Goal: Task Accomplishment & Management: Manage account settings

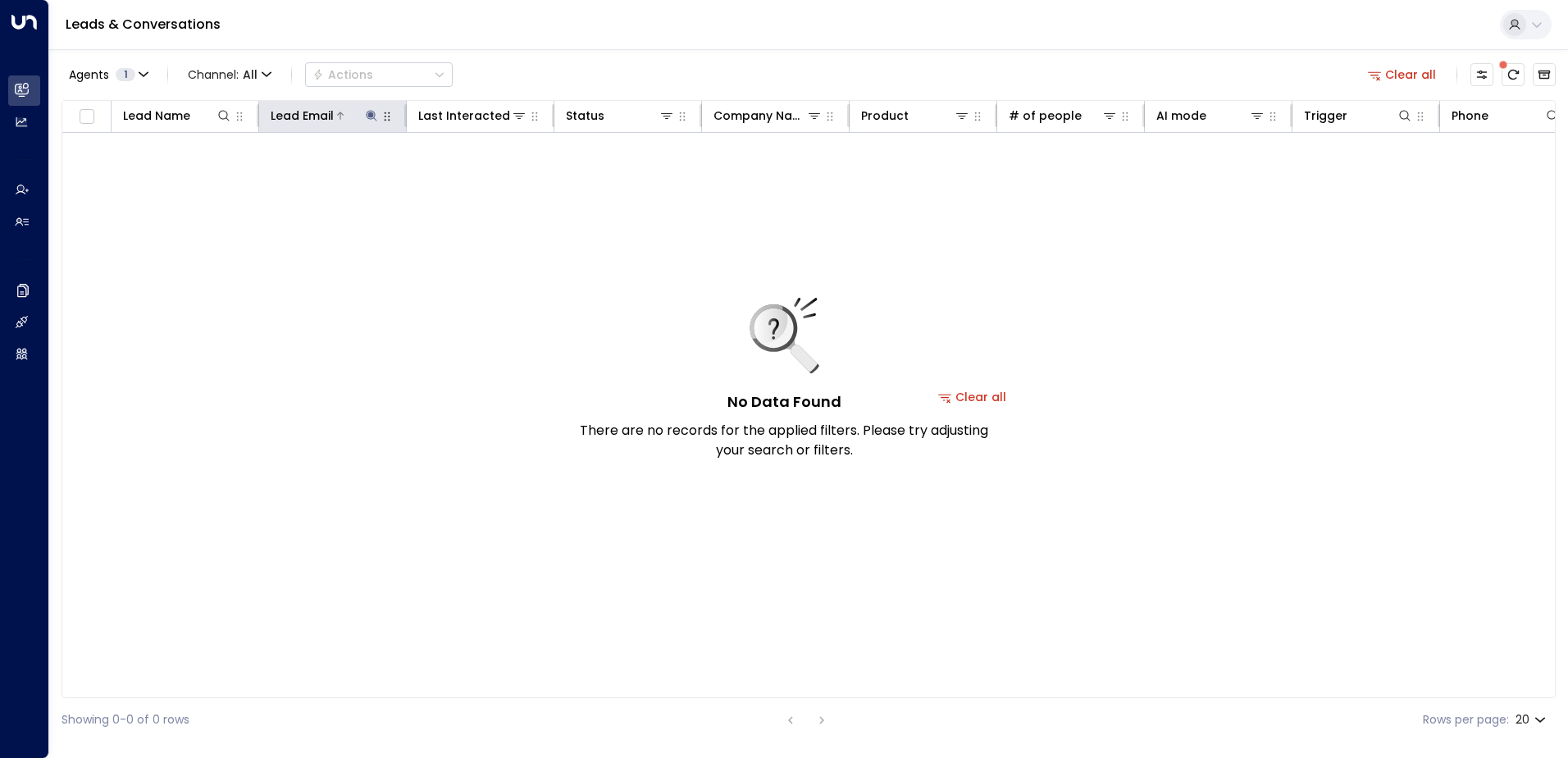
click at [371, 117] on icon at bounding box center [371, 115] width 11 height 11
click at [469, 173] on icon "button" at bounding box center [474, 175] width 11 height 11
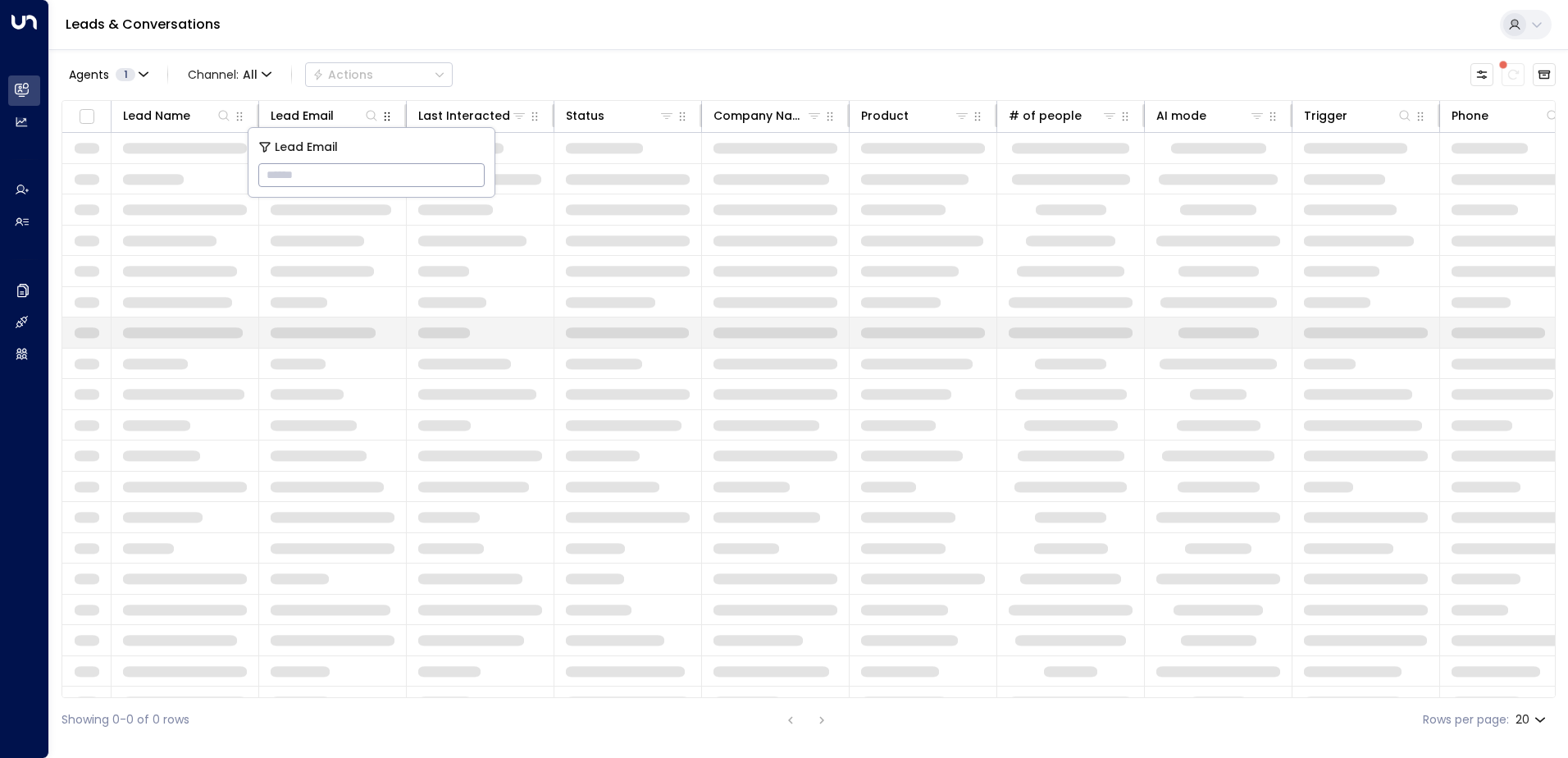
type input "**********"
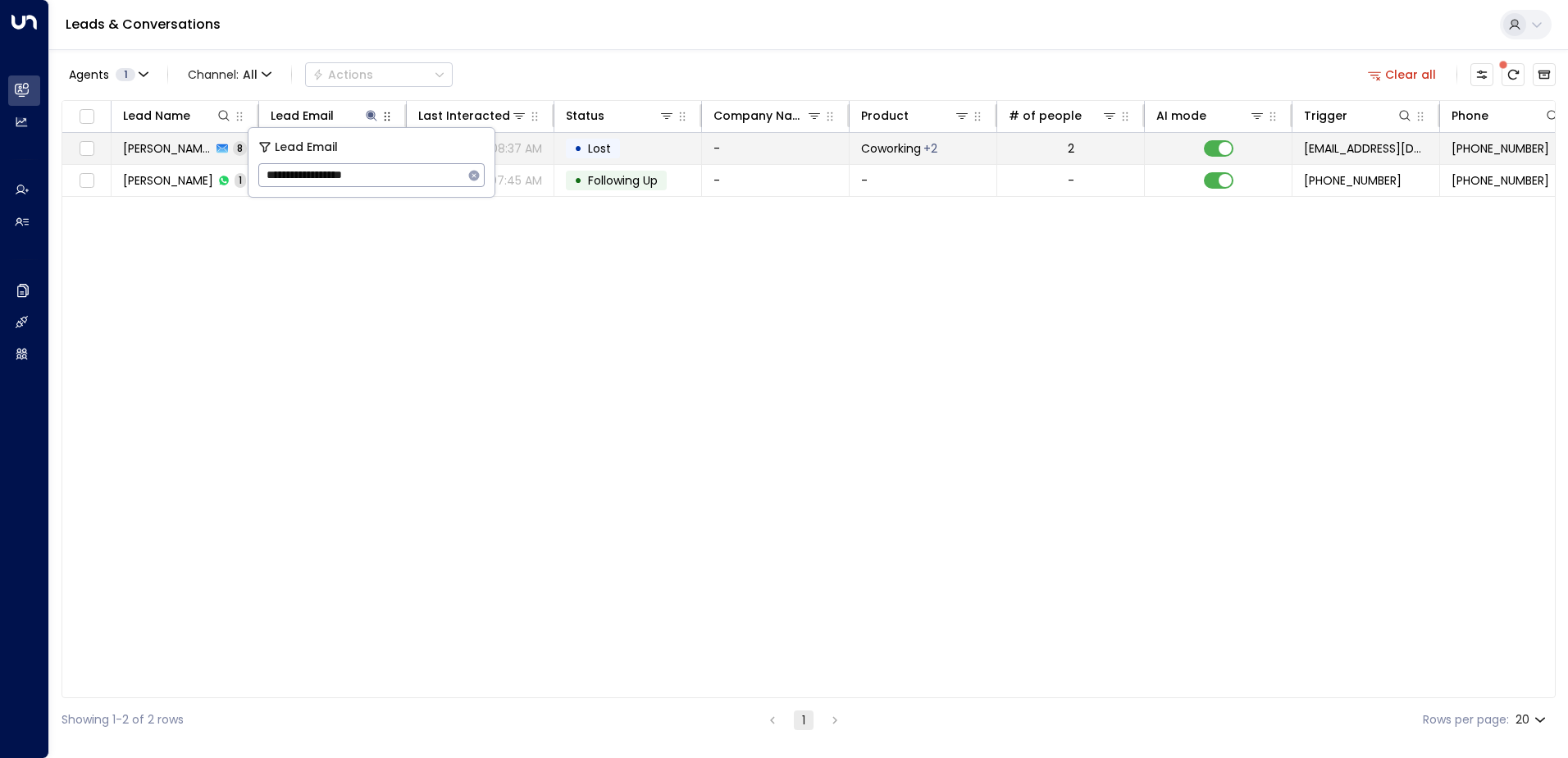
click at [607, 153] on span "Lost" at bounding box center [599, 148] width 23 height 17
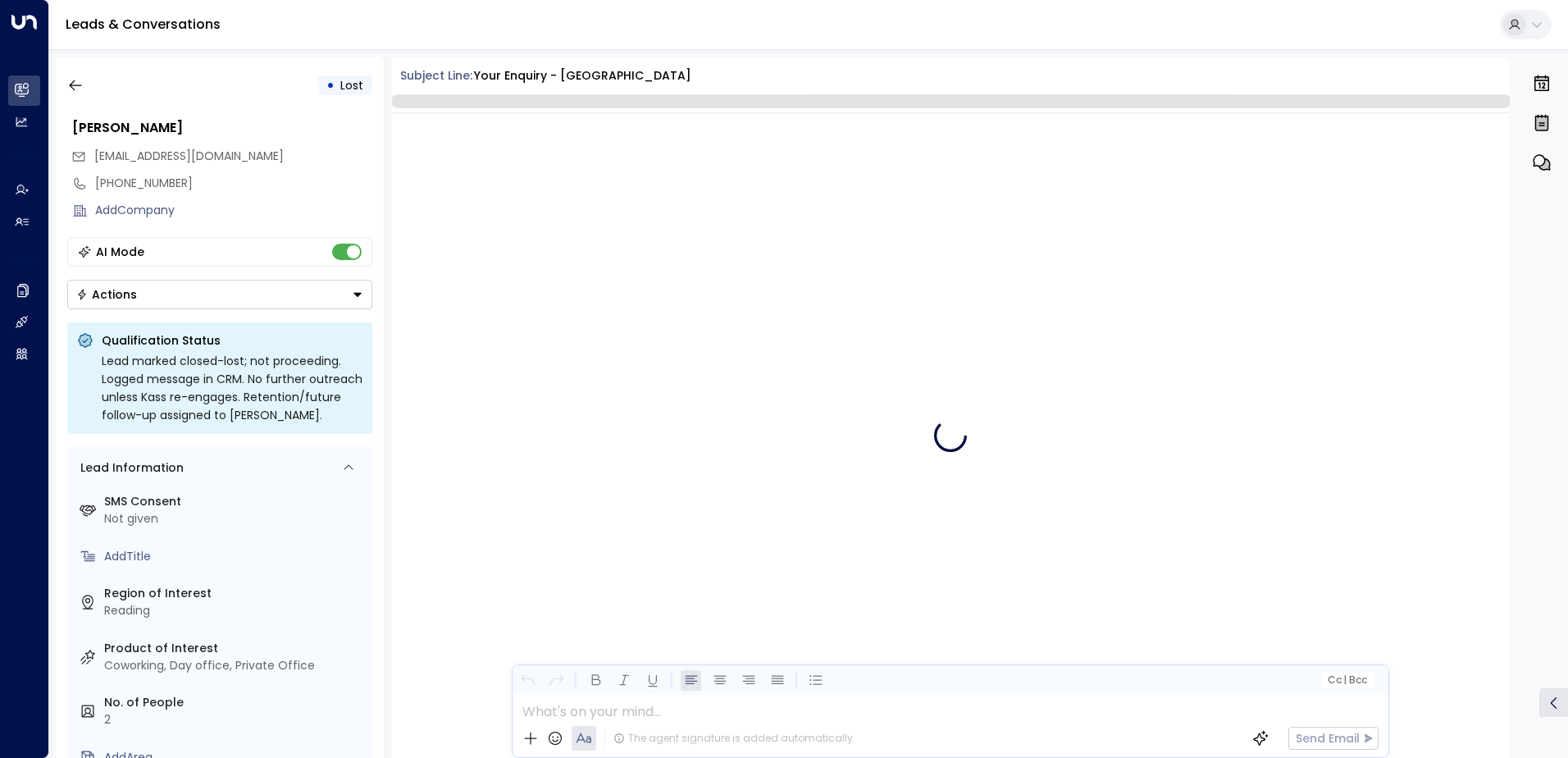
scroll to position [4729, 0]
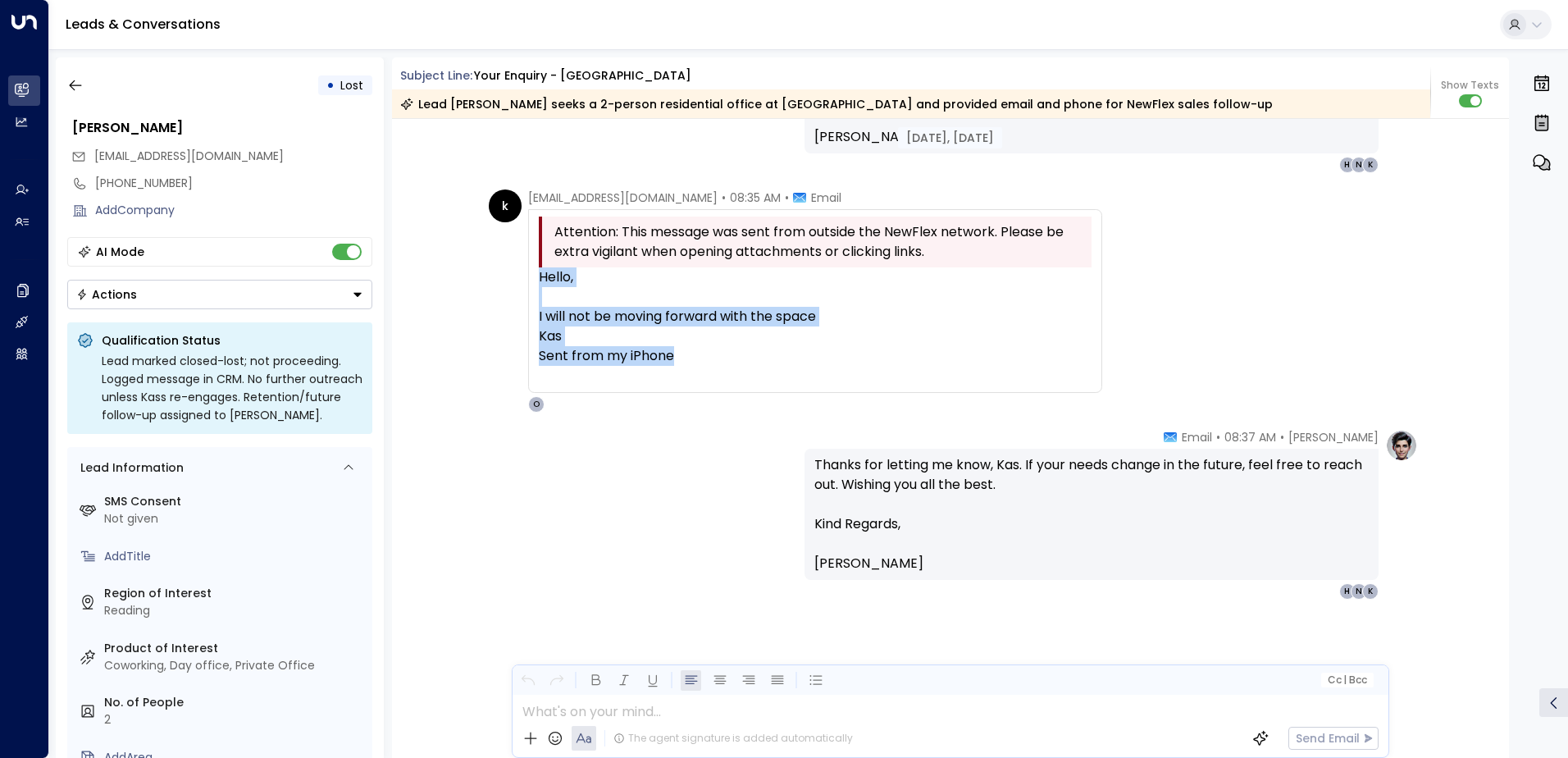
drag, startPoint x: 694, startPoint y: 361, endPoint x: 534, endPoint y: 280, distance: 179.3
click at [534, 280] on div "Attention: This message was sent from outside the NewFlex network. Please be ex…" at bounding box center [816, 301] width 574 height 184
drag, startPoint x: 534, startPoint y: 280, endPoint x: 581, endPoint y: 313, distance: 57.4
copy div "Hello, I will not be moving forward with the space Kas Sent from my iPhone"
click at [79, 84] on icon "button" at bounding box center [75, 85] width 17 height 17
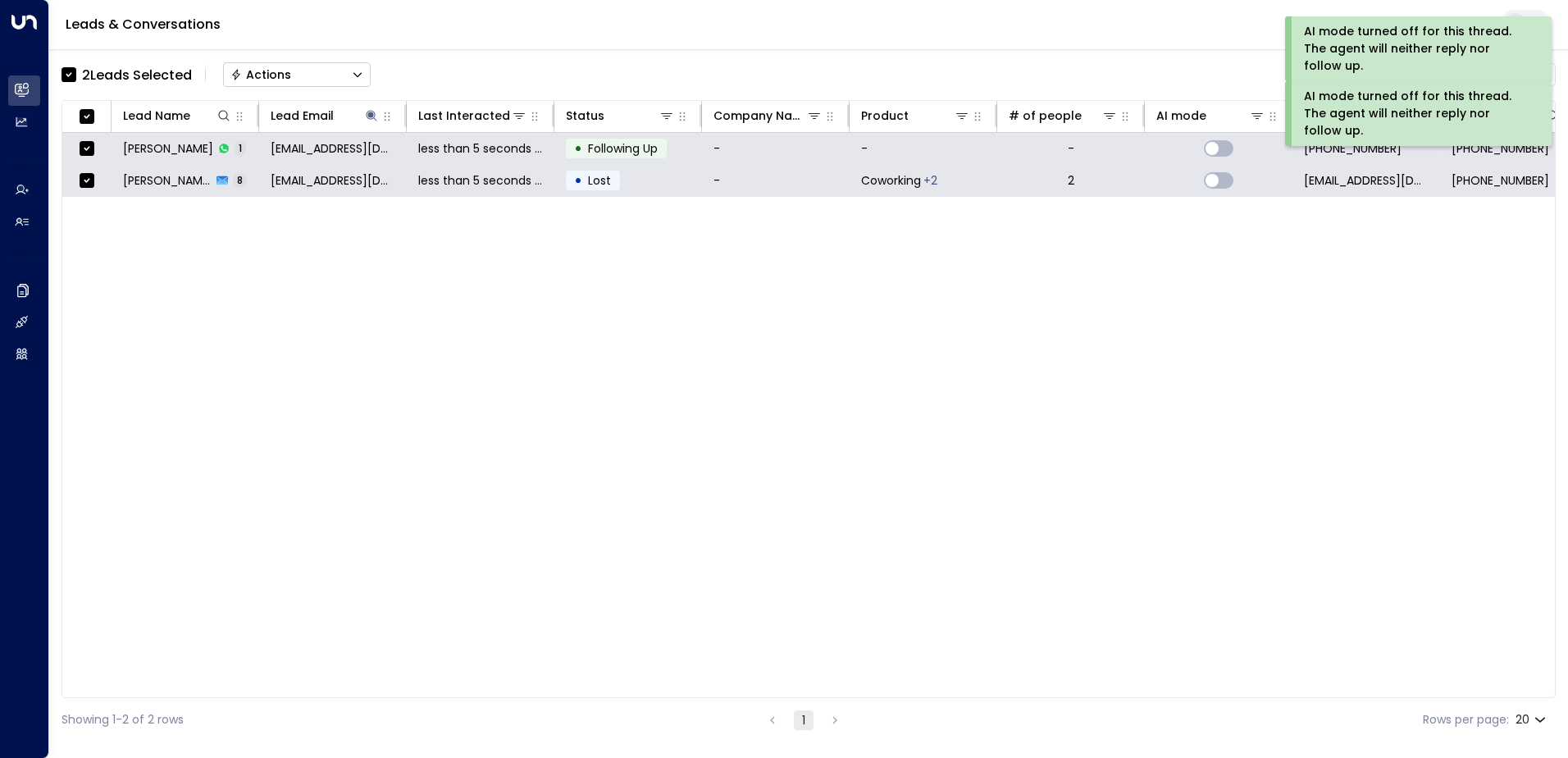
click at [281, 70] on div "Actions" at bounding box center [260, 74] width 60 height 15
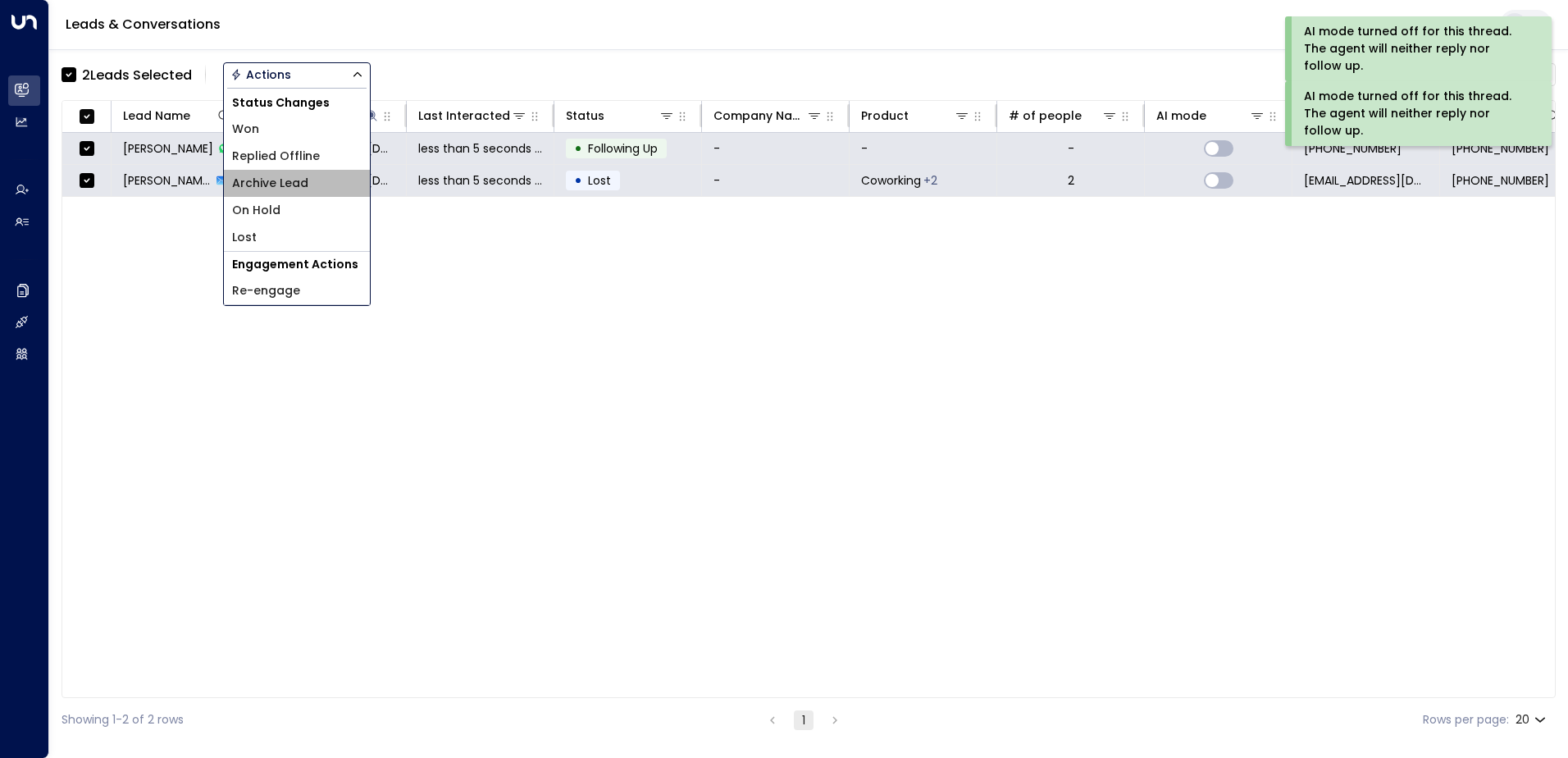
click at [287, 179] on span "Archive Lead" at bounding box center [270, 183] width 76 height 17
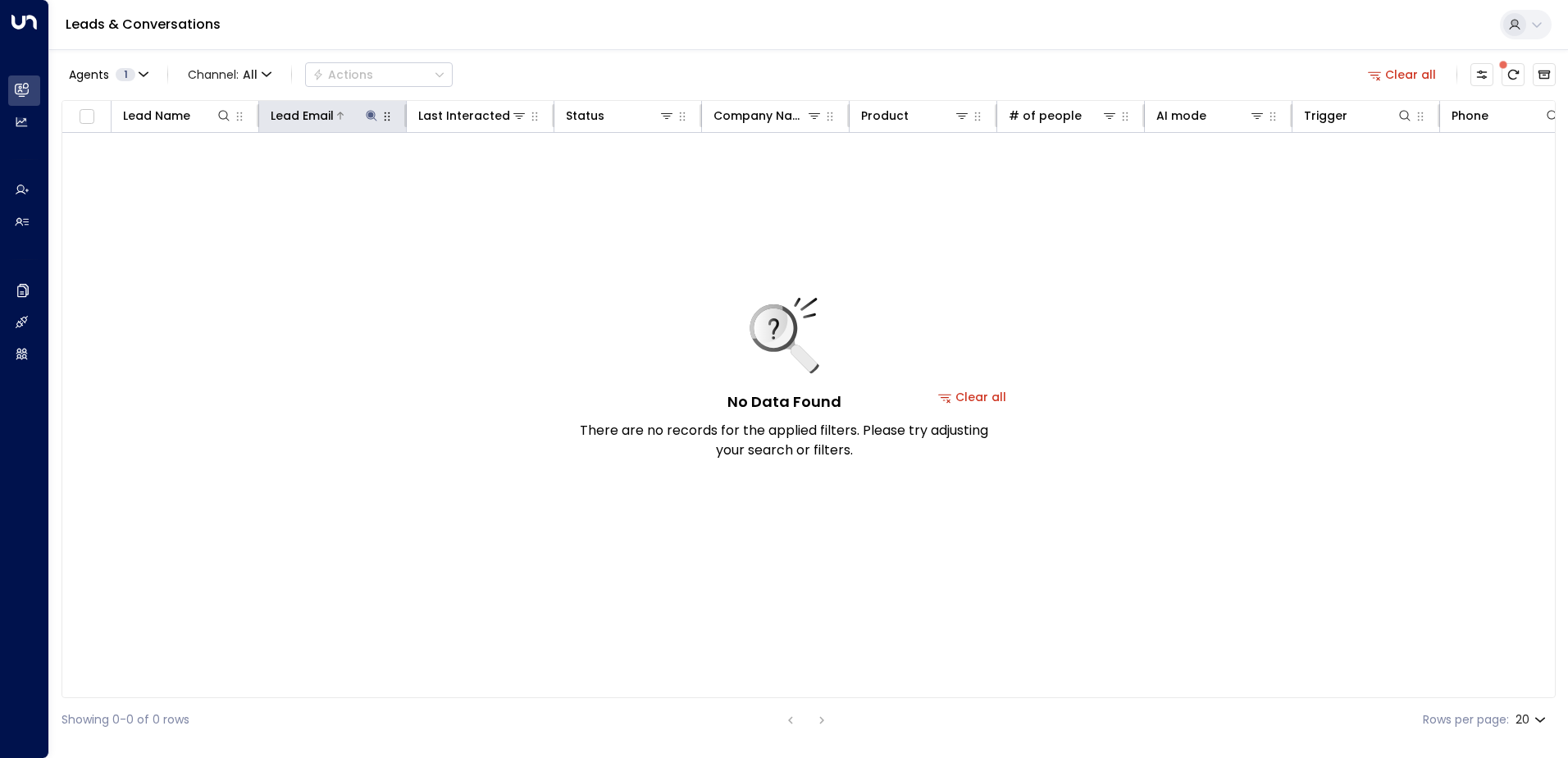
click at [370, 113] on icon at bounding box center [371, 115] width 11 height 11
click at [472, 175] on icon "button" at bounding box center [474, 175] width 11 height 11
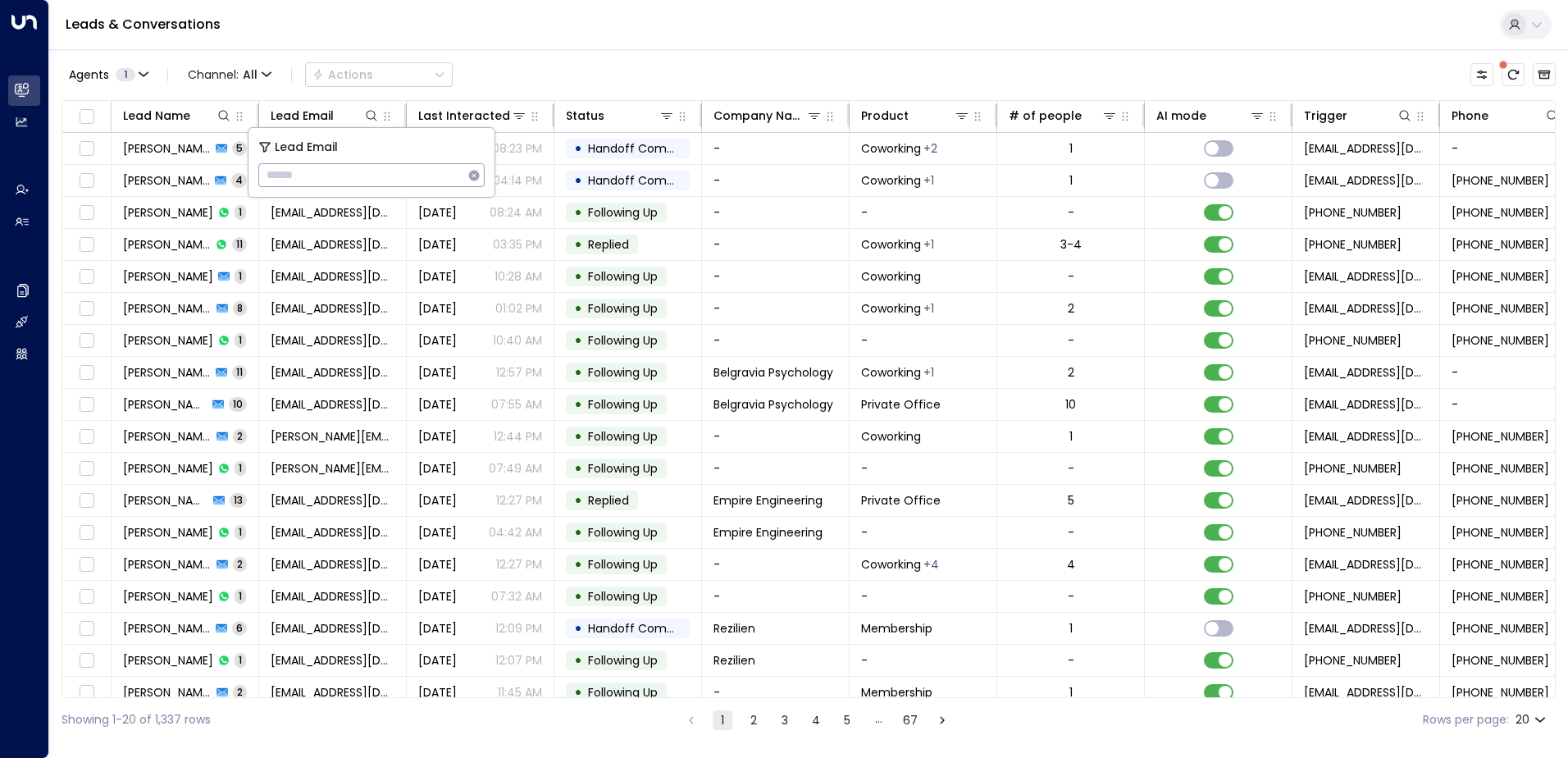
type input "**********"
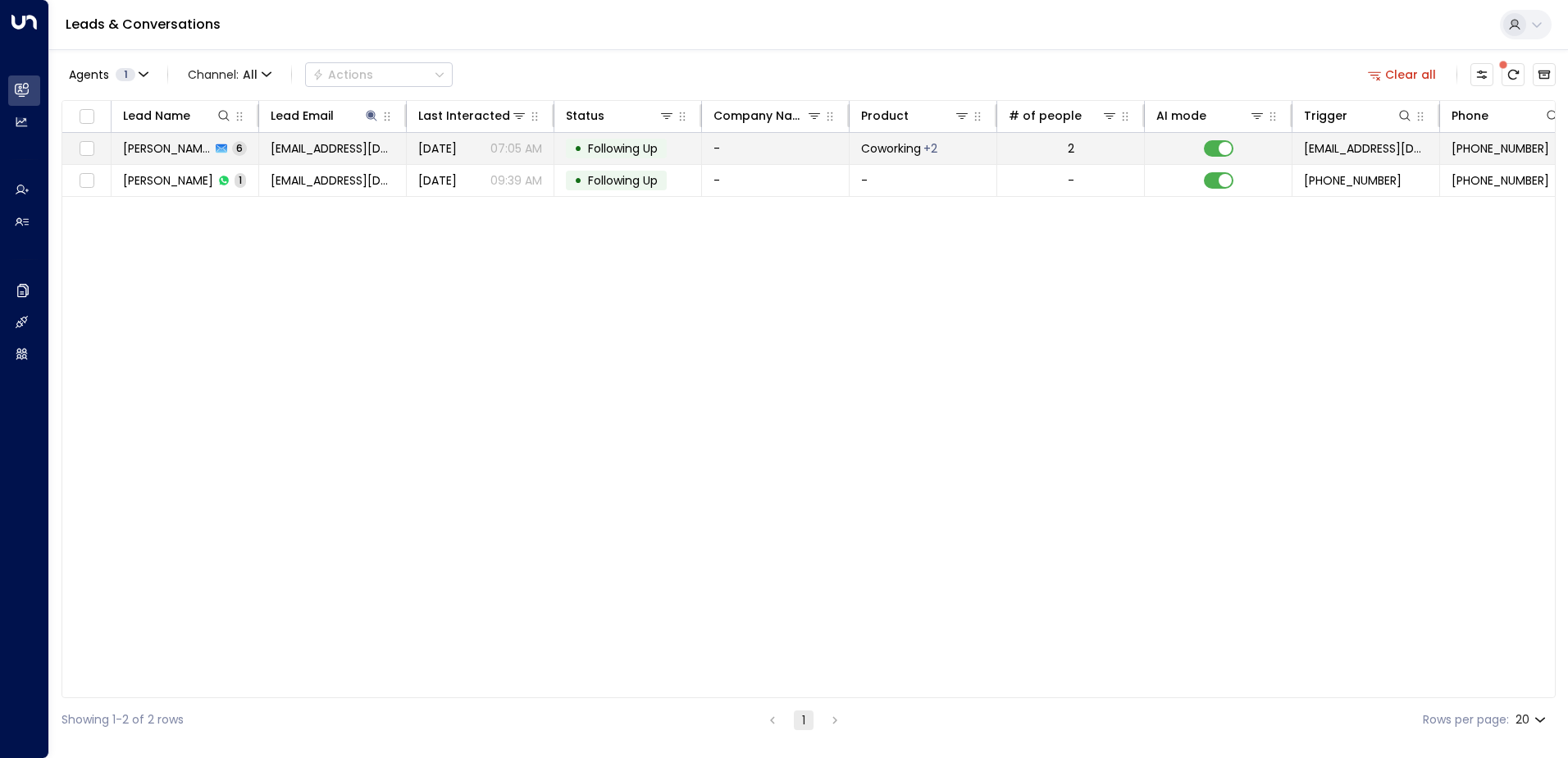
click at [626, 144] on span "Following Up" at bounding box center [623, 148] width 69 height 17
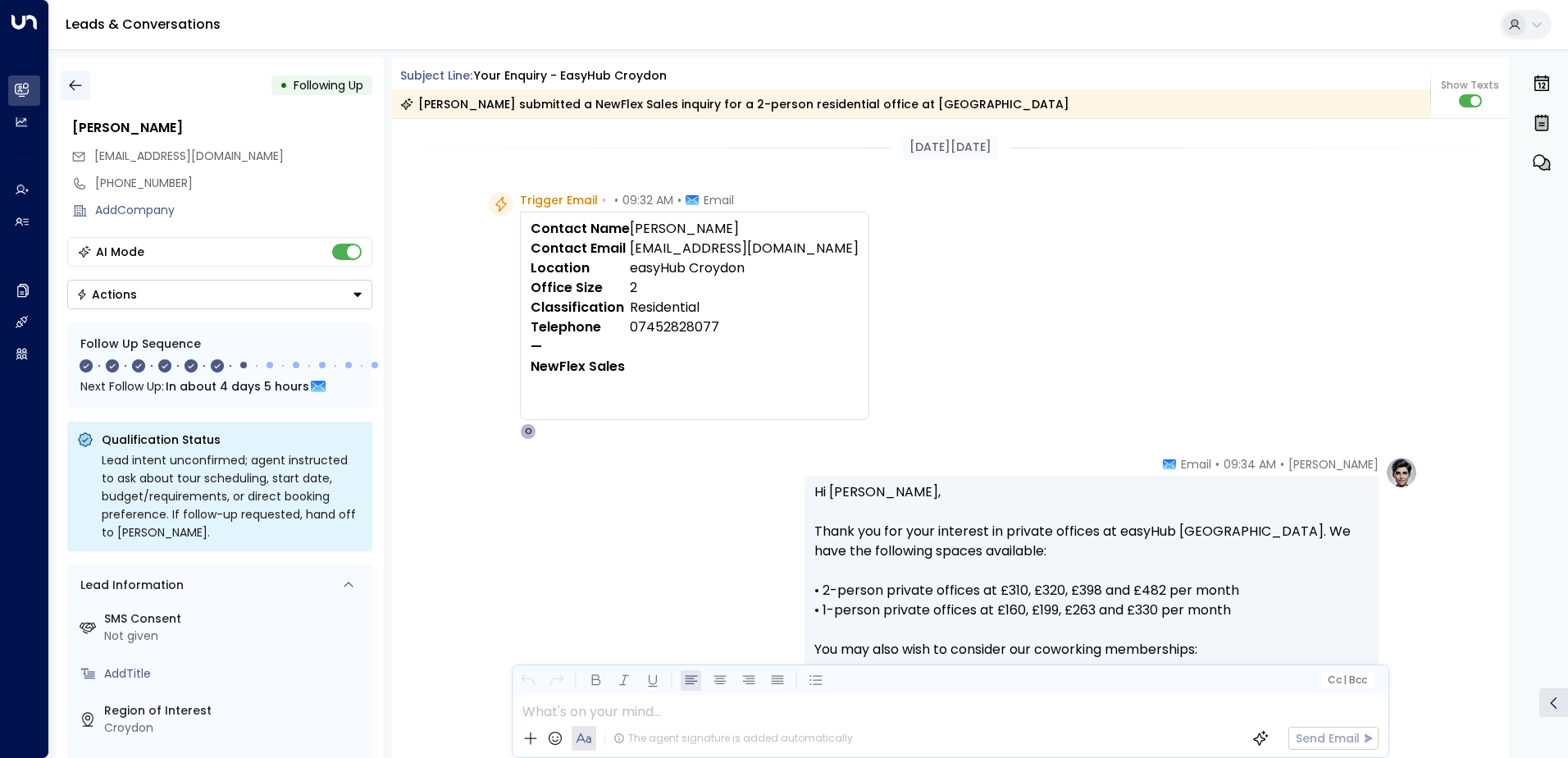
click at [69, 82] on icon "button" at bounding box center [75, 85] width 17 height 17
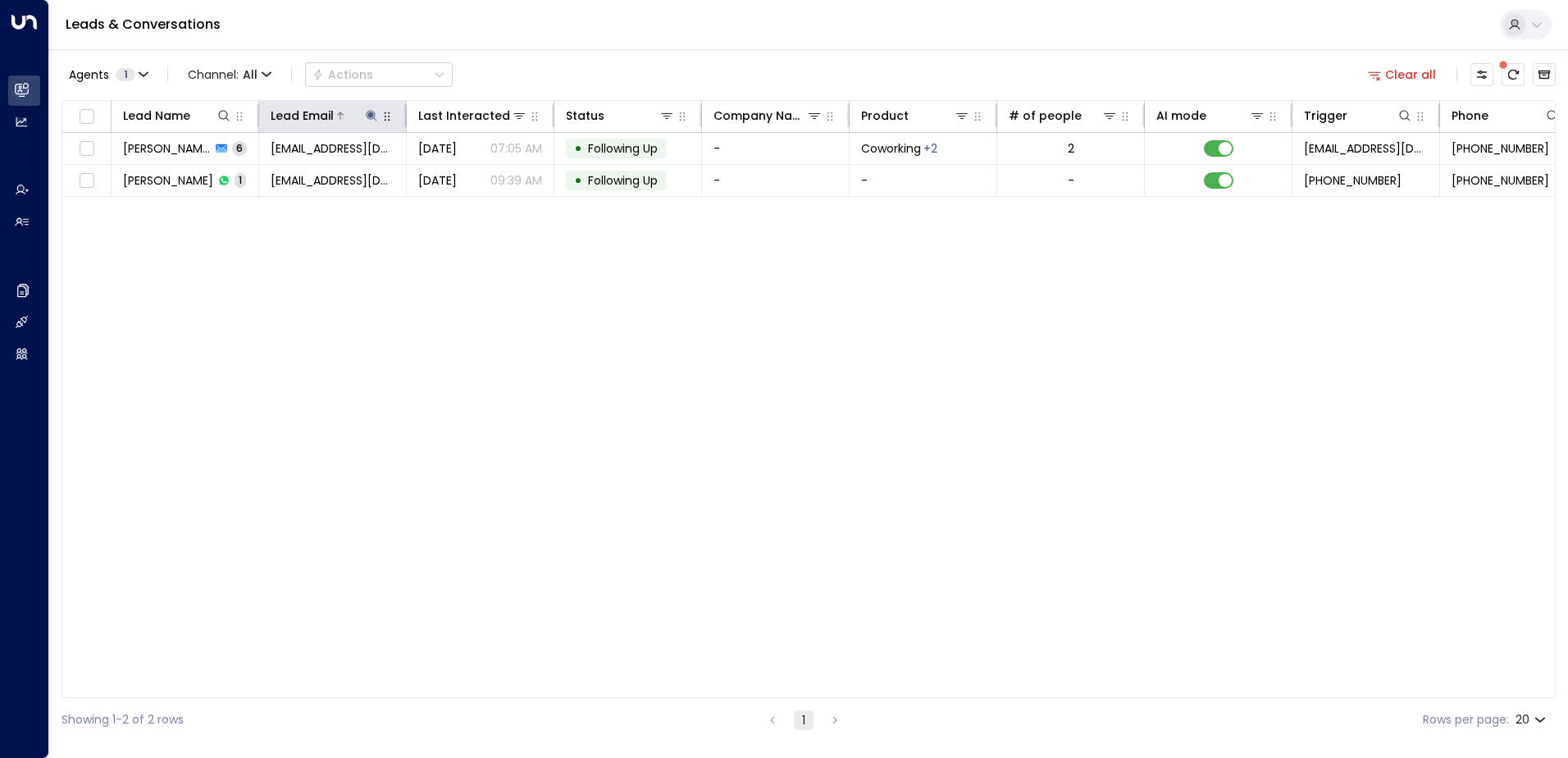
click at [371, 110] on icon at bounding box center [371, 115] width 13 height 13
click at [477, 173] on icon "button" at bounding box center [474, 175] width 11 height 11
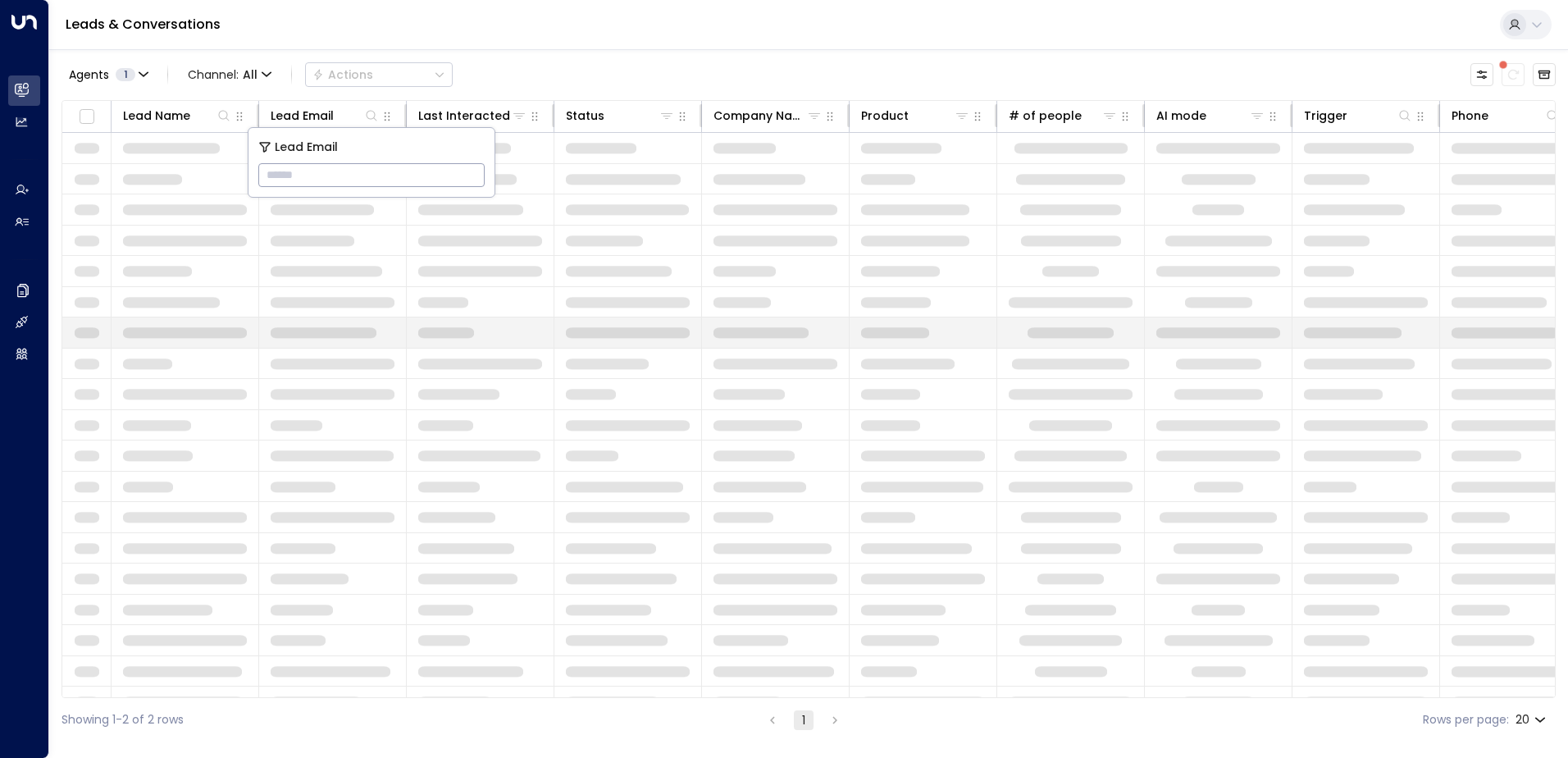
type input "**********"
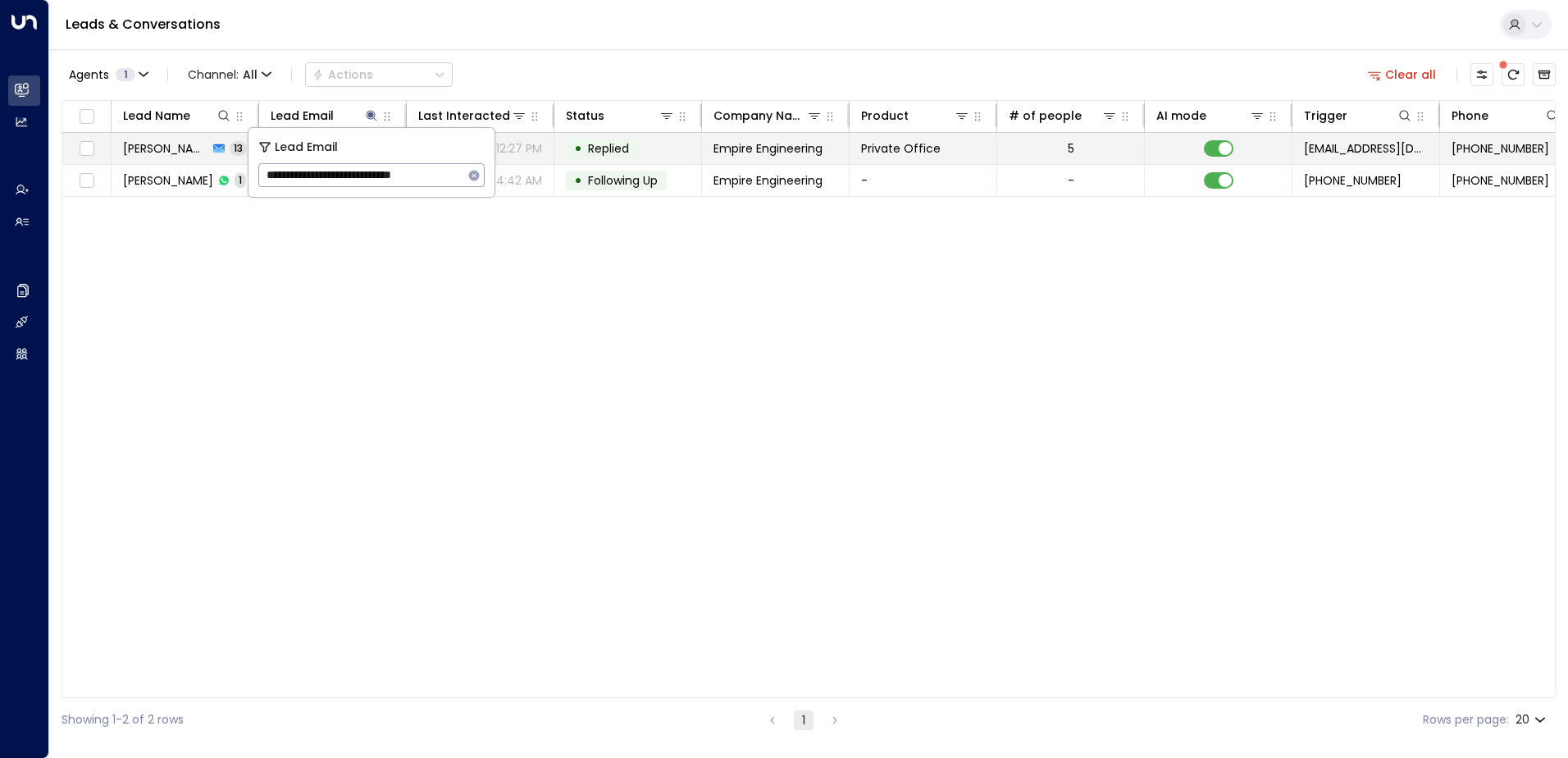
click at [646, 147] on td "• Replied" at bounding box center [628, 147] width 147 height 31
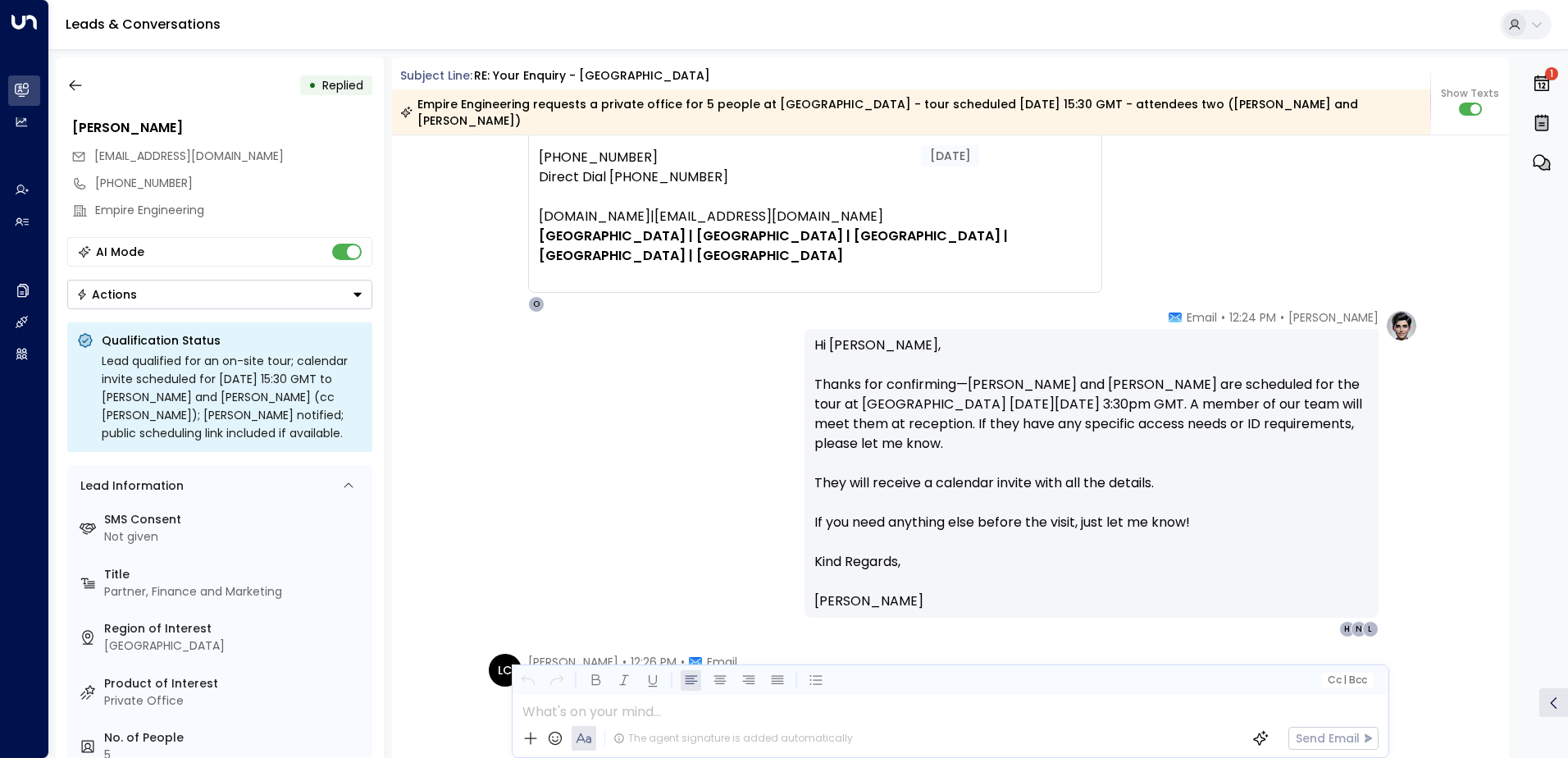
scroll to position [5434, 0]
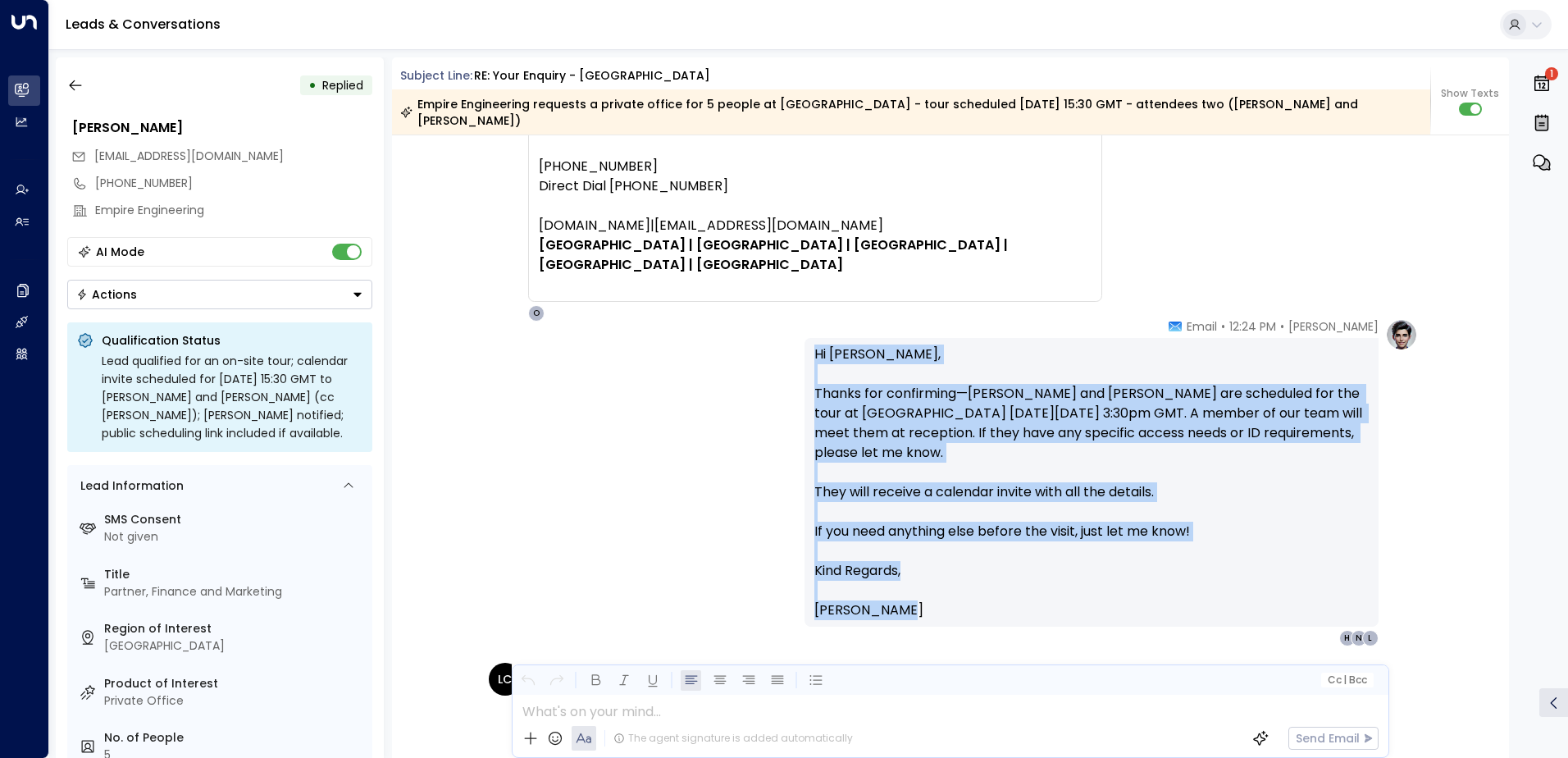
drag, startPoint x: 813, startPoint y: 340, endPoint x: 1087, endPoint y: 593, distance: 372.9
click at [1087, 593] on div "Hi [PERSON_NAME], Thanks for confirming—[PERSON_NAME] and [PERSON_NAME] are sch…" at bounding box center [1092, 482] width 554 height 275
drag, startPoint x: 1087, startPoint y: 593, endPoint x: 999, endPoint y: 398, distance: 213.9
copy div "Hi [PERSON_NAME], Thanks for confirming—[PERSON_NAME] and [PERSON_NAME] are sch…"
click at [69, 88] on icon "button" at bounding box center [75, 85] width 17 height 17
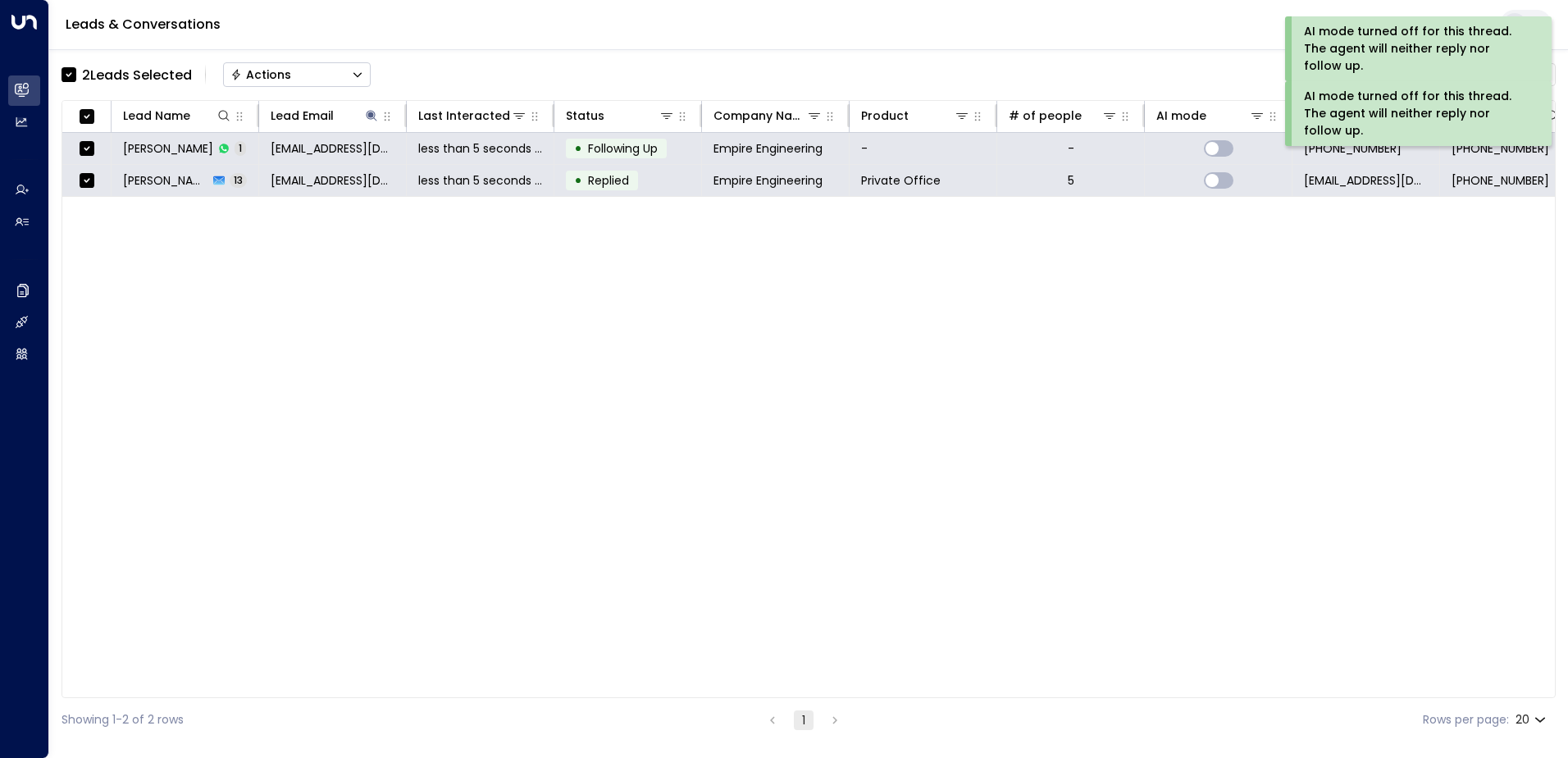
click at [261, 73] on div "Actions" at bounding box center [260, 74] width 60 height 15
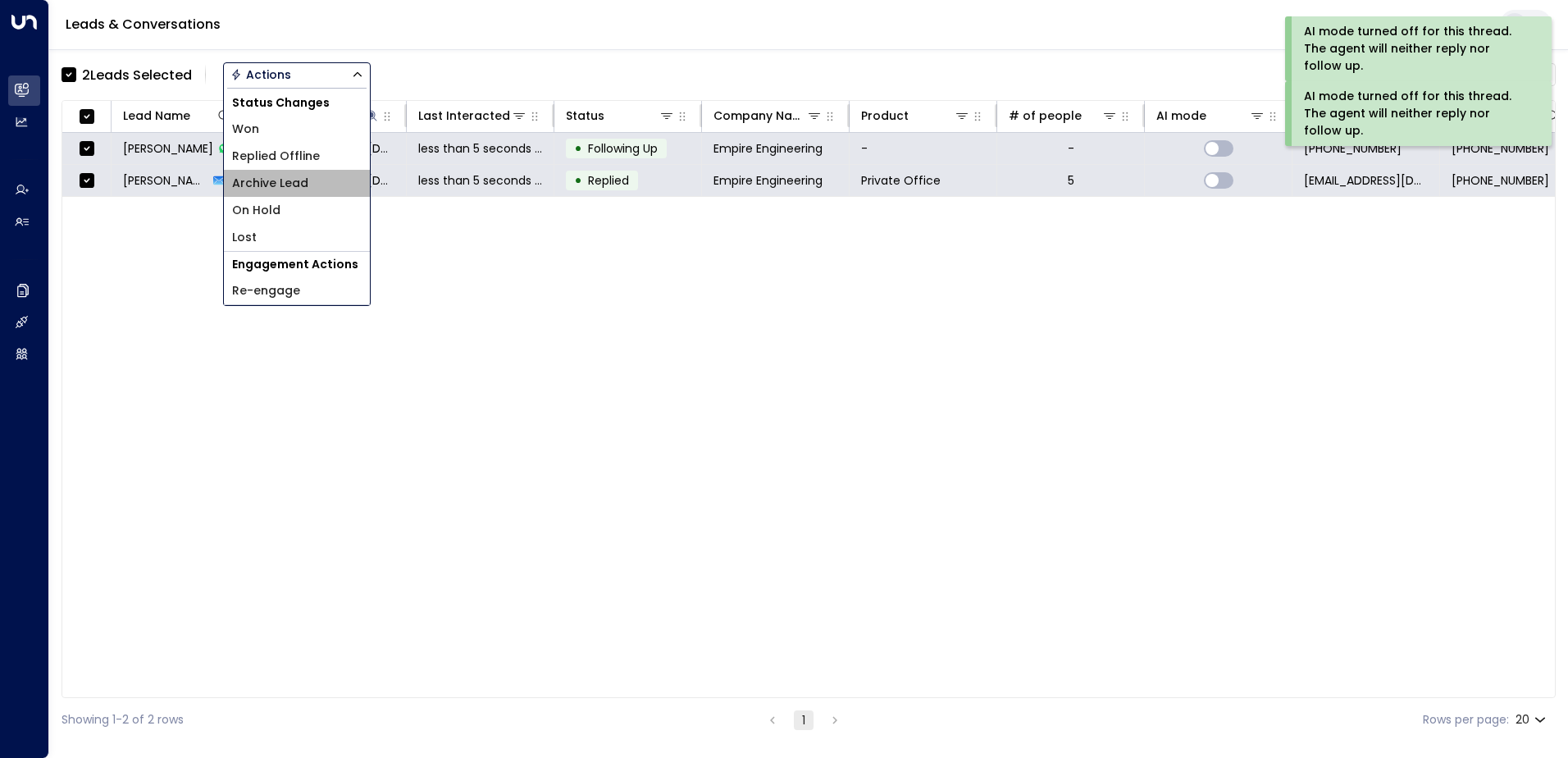
click at [281, 182] on span "Archive Lead" at bounding box center [270, 183] width 76 height 17
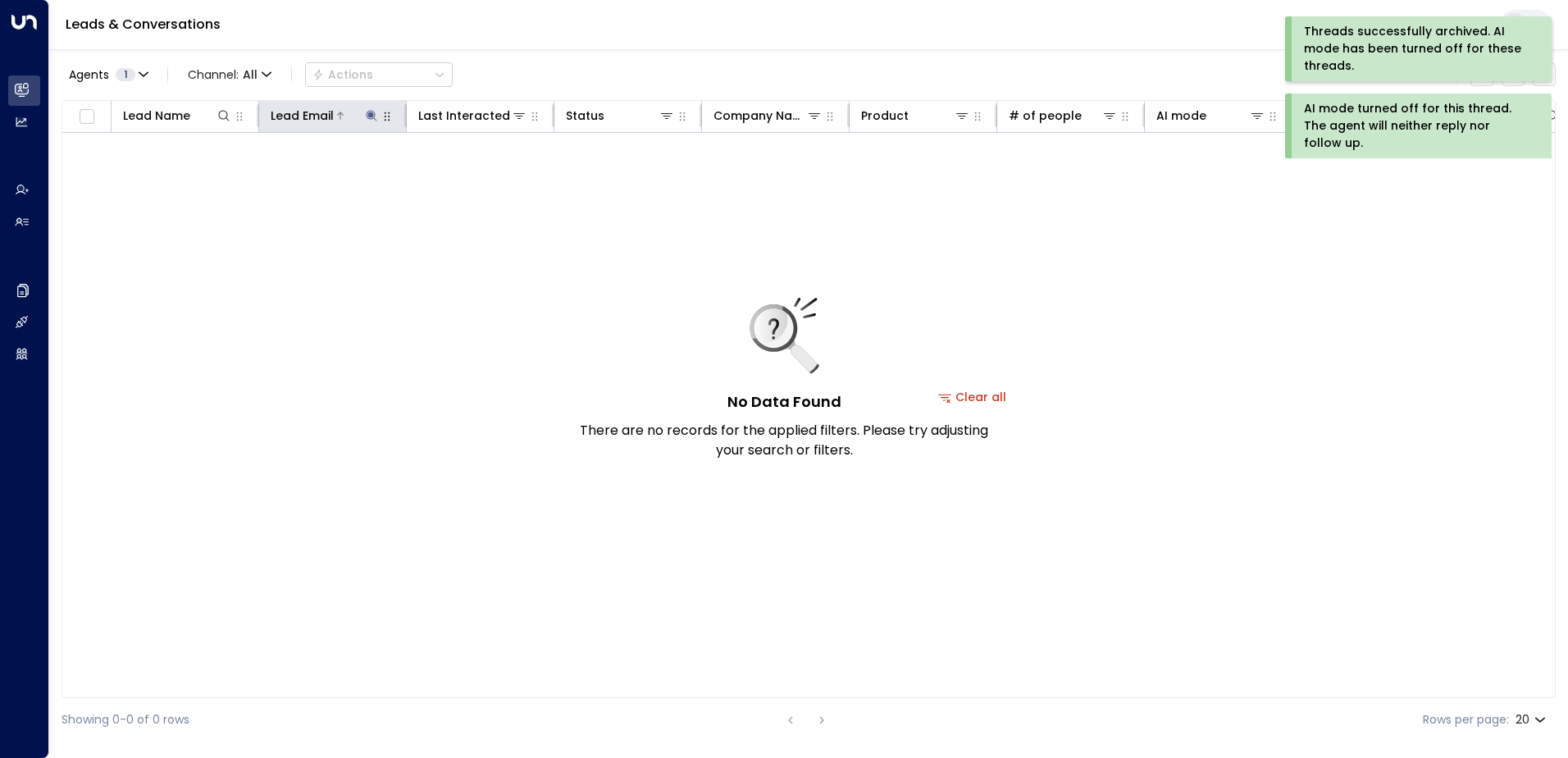
click at [370, 113] on icon at bounding box center [371, 115] width 11 height 11
click at [478, 174] on icon "button" at bounding box center [474, 175] width 11 height 11
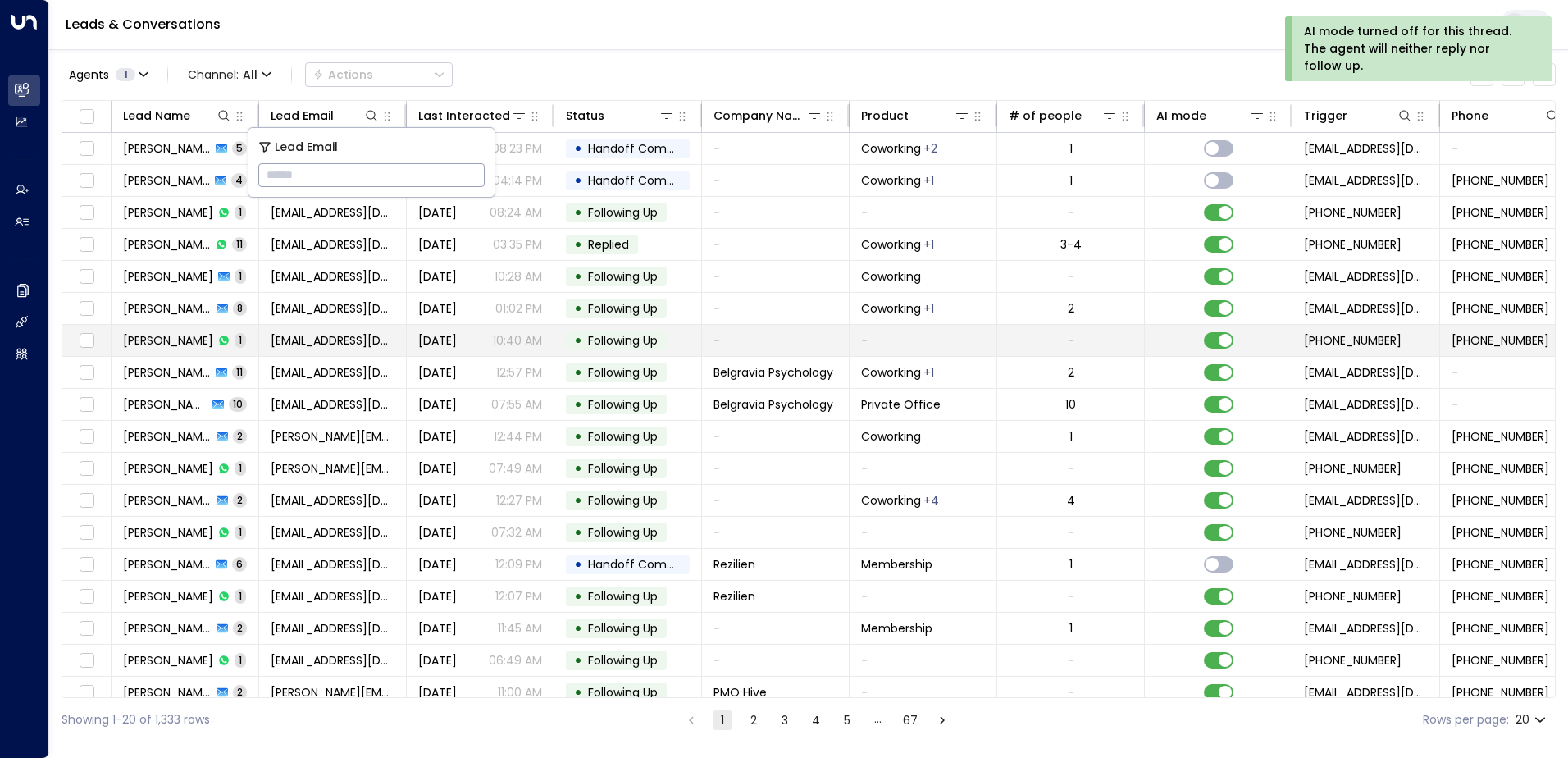
type input "**********"
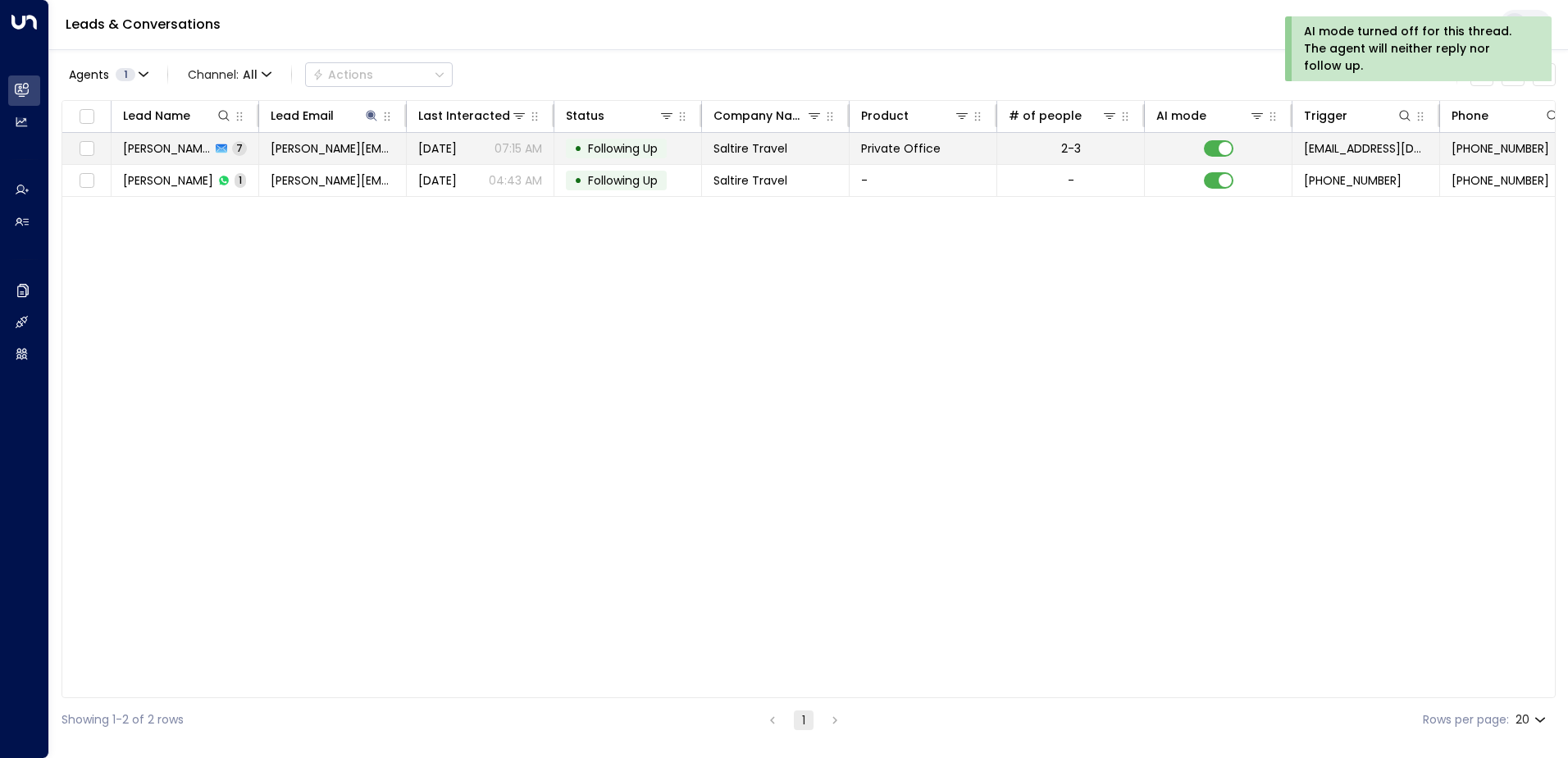
click at [625, 150] on span "Following Up" at bounding box center [623, 148] width 69 height 17
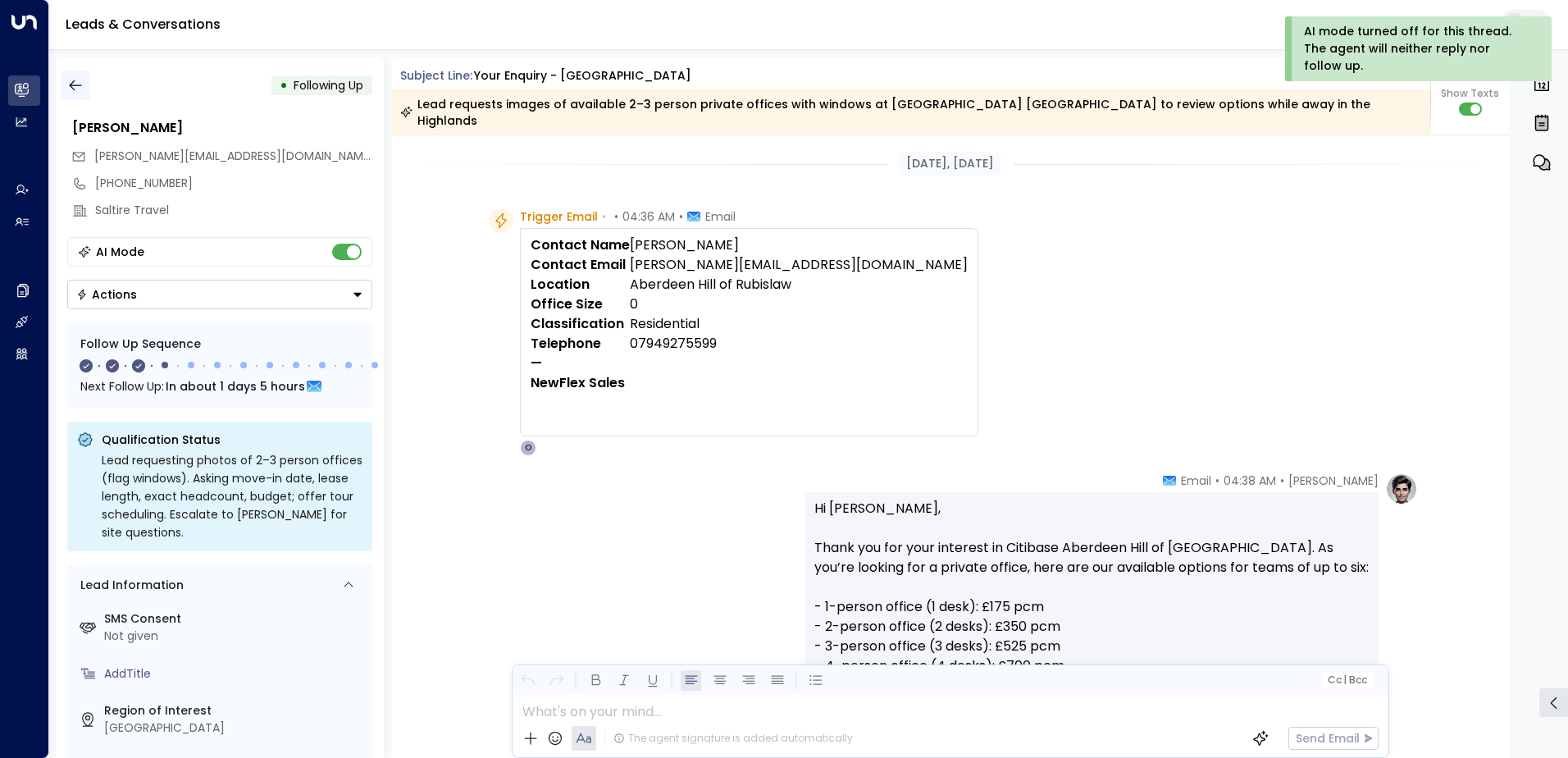
click at [80, 84] on icon "button" at bounding box center [75, 85] width 17 height 17
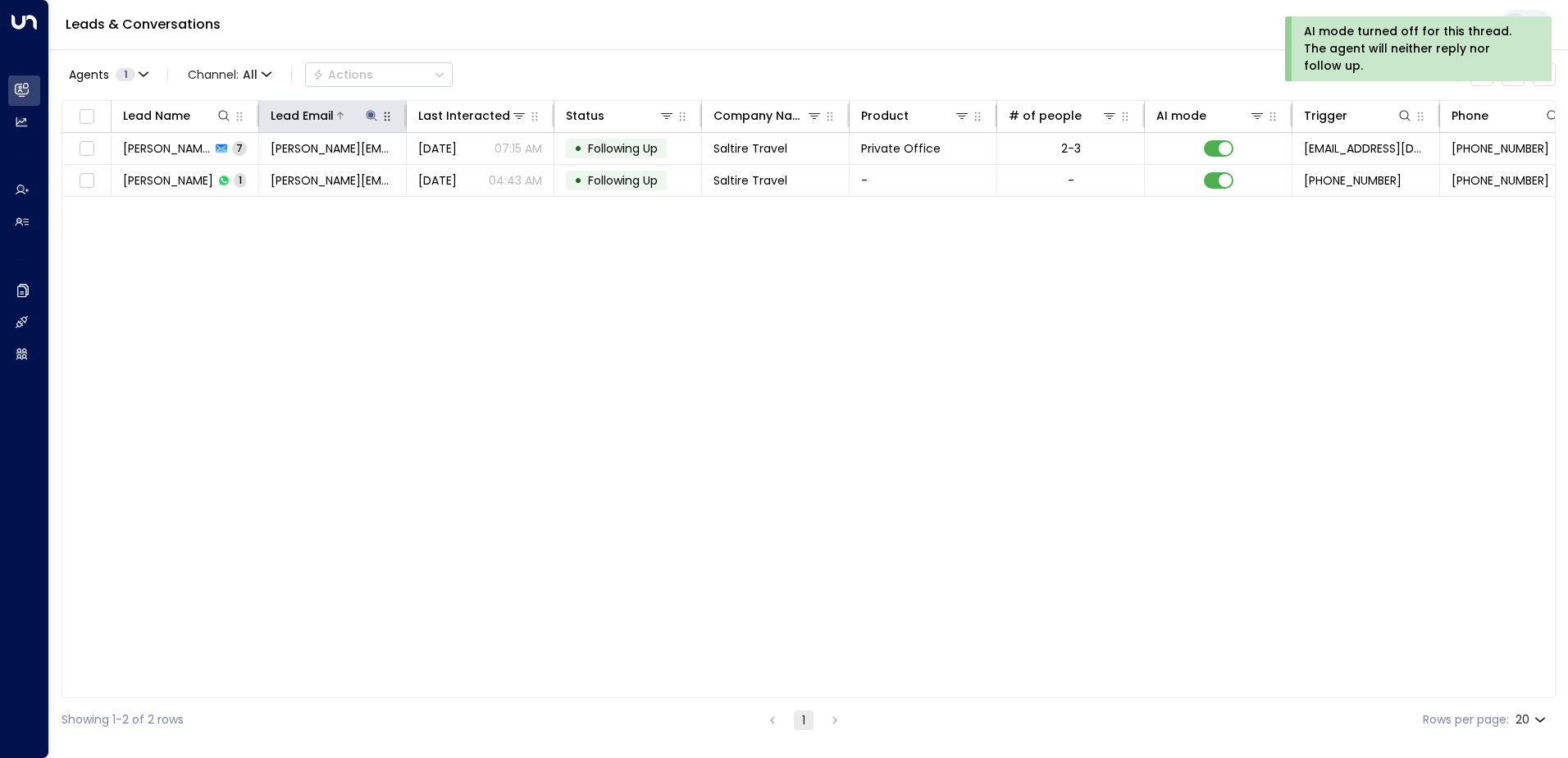
click at [372, 115] on icon at bounding box center [371, 115] width 11 height 11
click at [477, 176] on icon "button" at bounding box center [474, 175] width 11 height 11
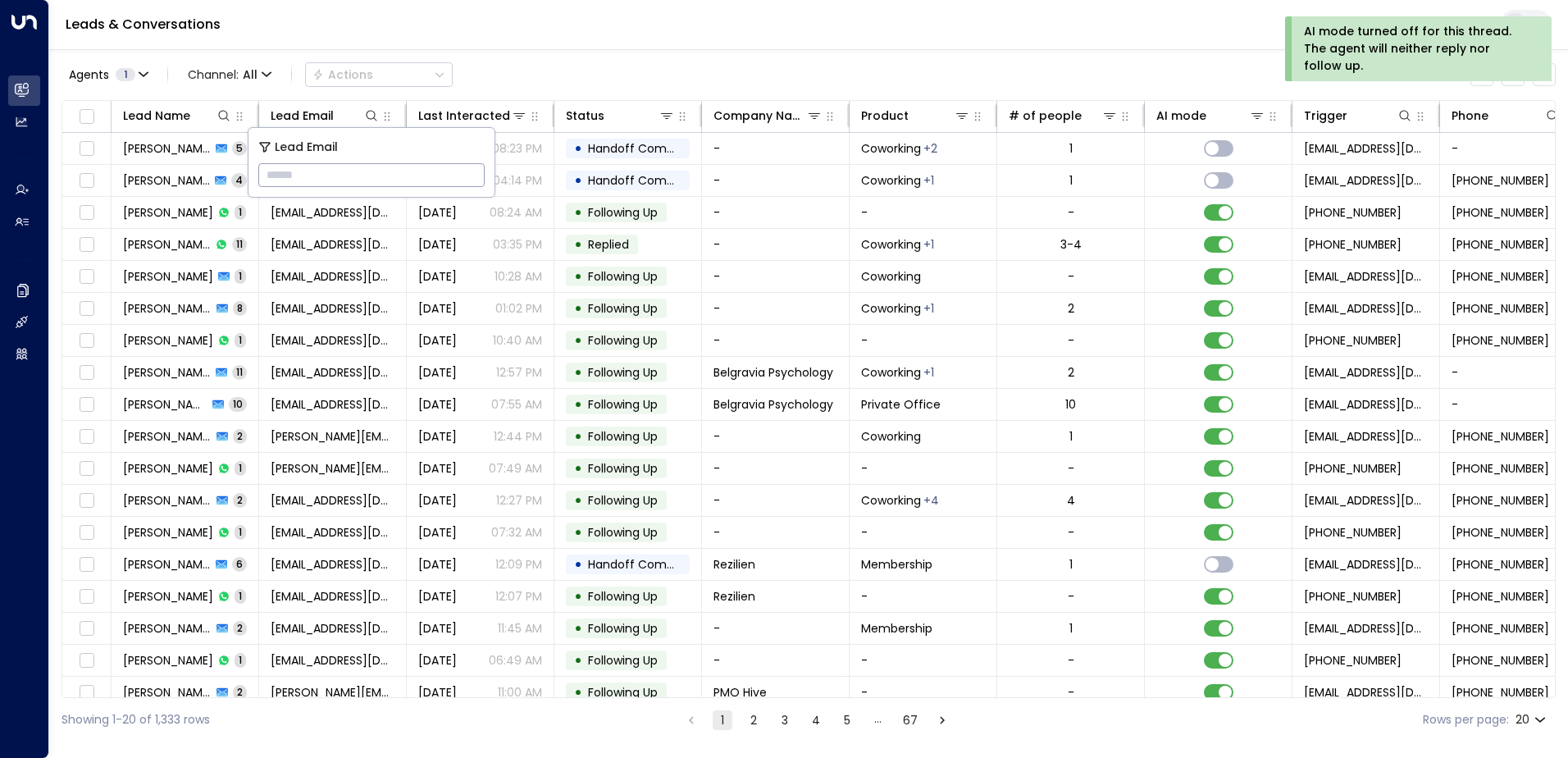
type input "**********"
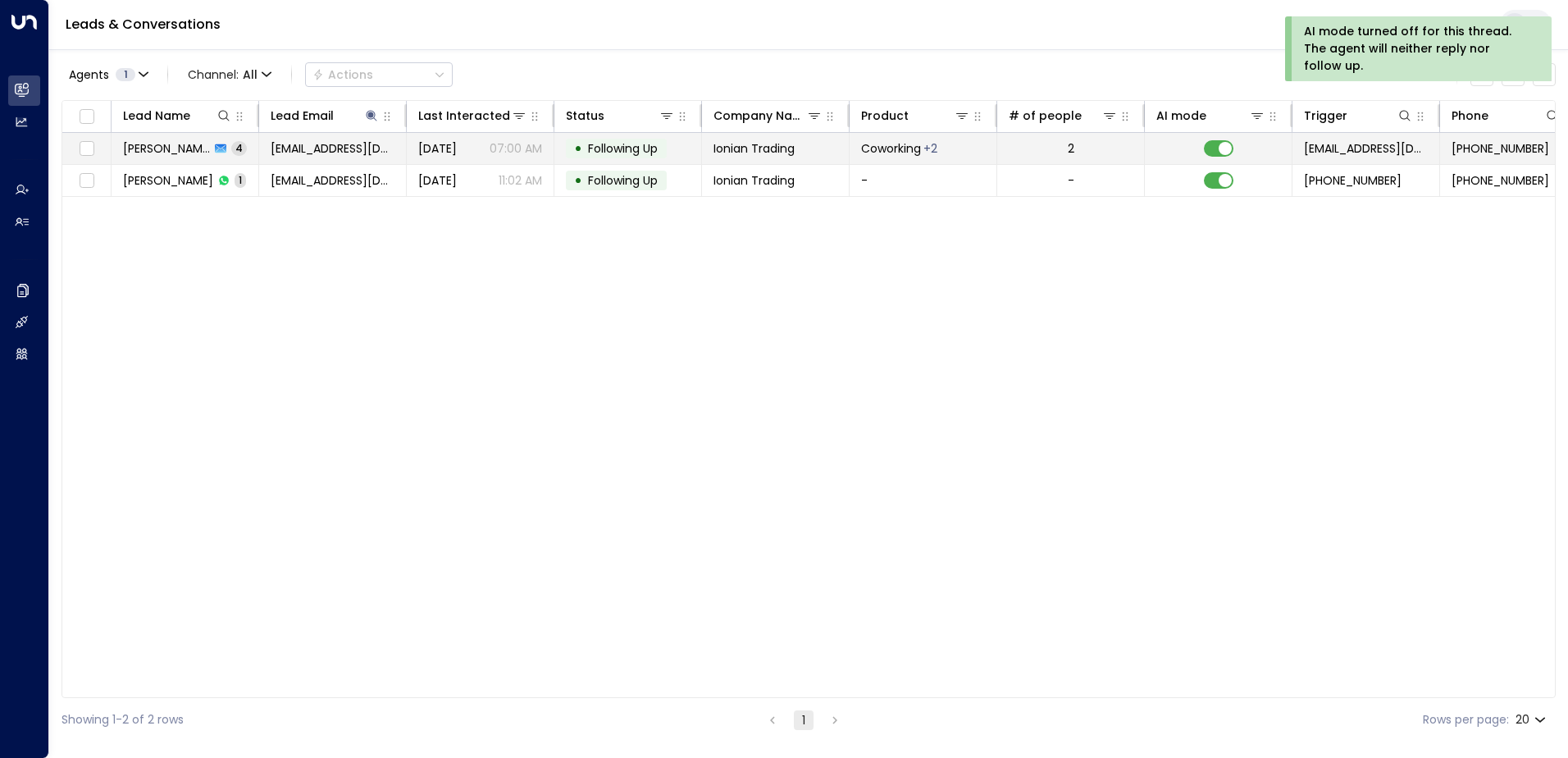
click at [620, 145] on span "Following Up" at bounding box center [623, 148] width 69 height 17
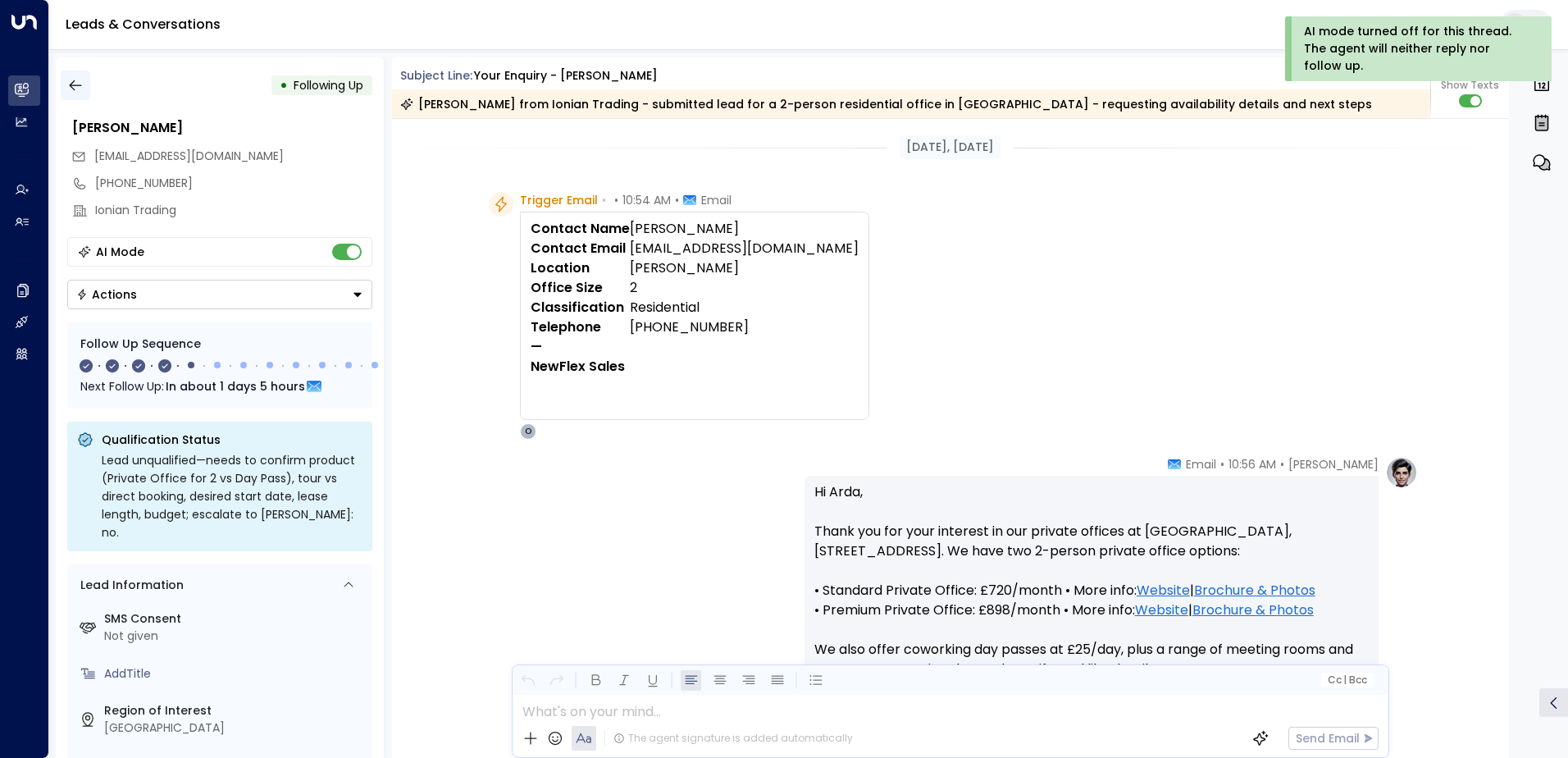
click at [77, 91] on icon "button" at bounding box center [75, 85] width 17 height 17
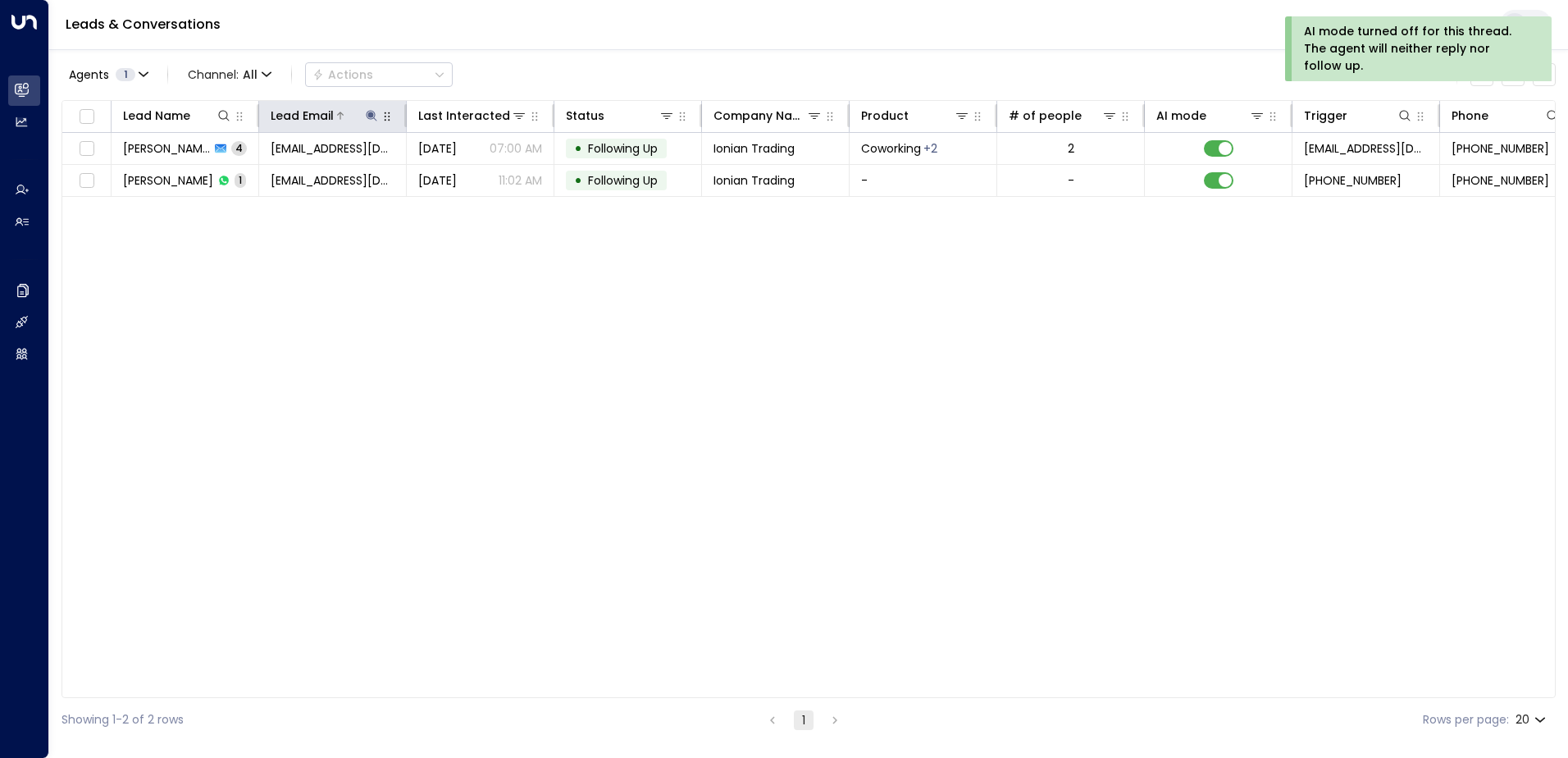
click at [370, 113] on icon at bounding box center [371, 115] width 11 height 11
click at [468, 184] on button "button" at bounding box center [474, 176] width 22 height 22
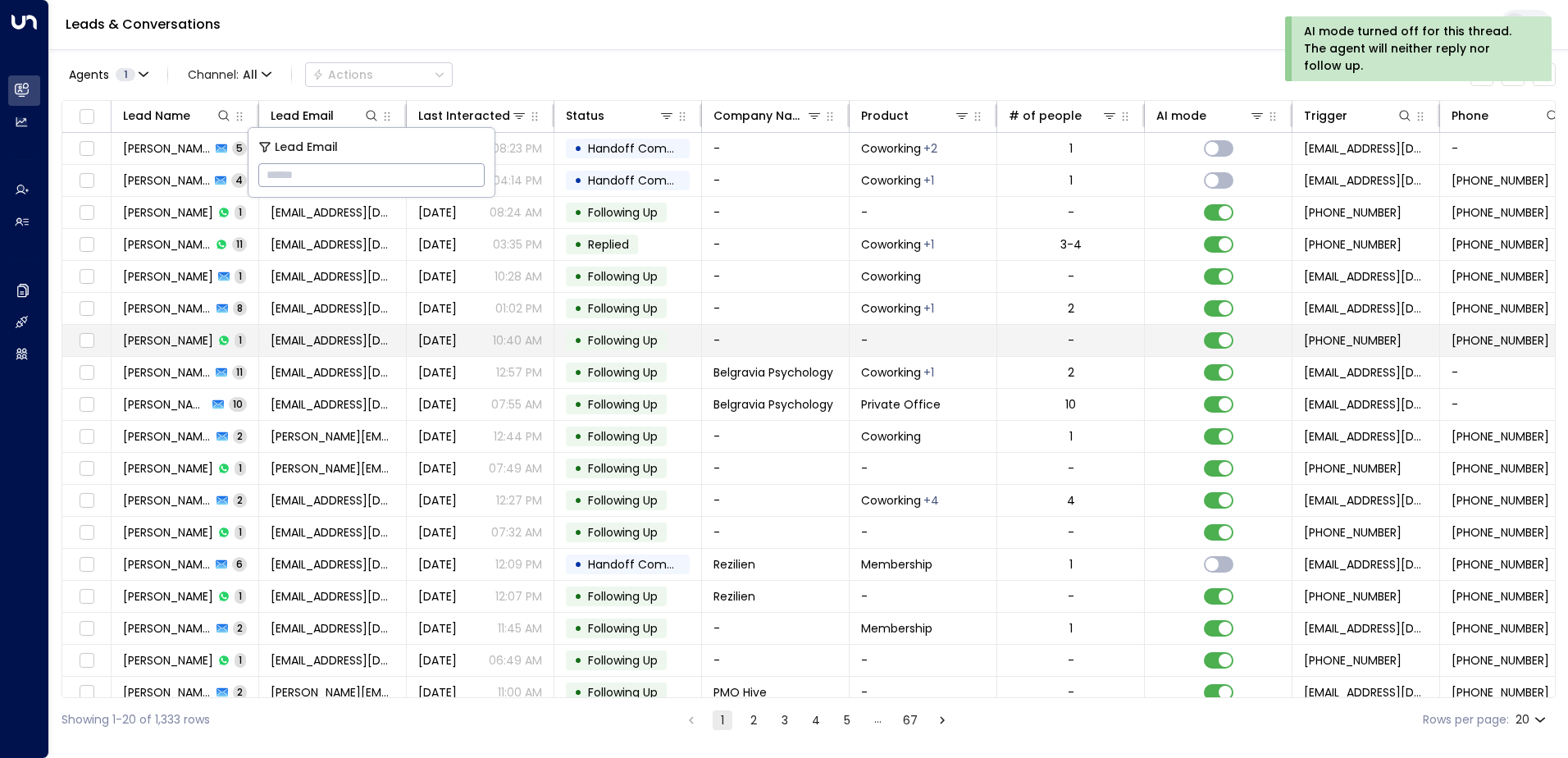
type input "**********"
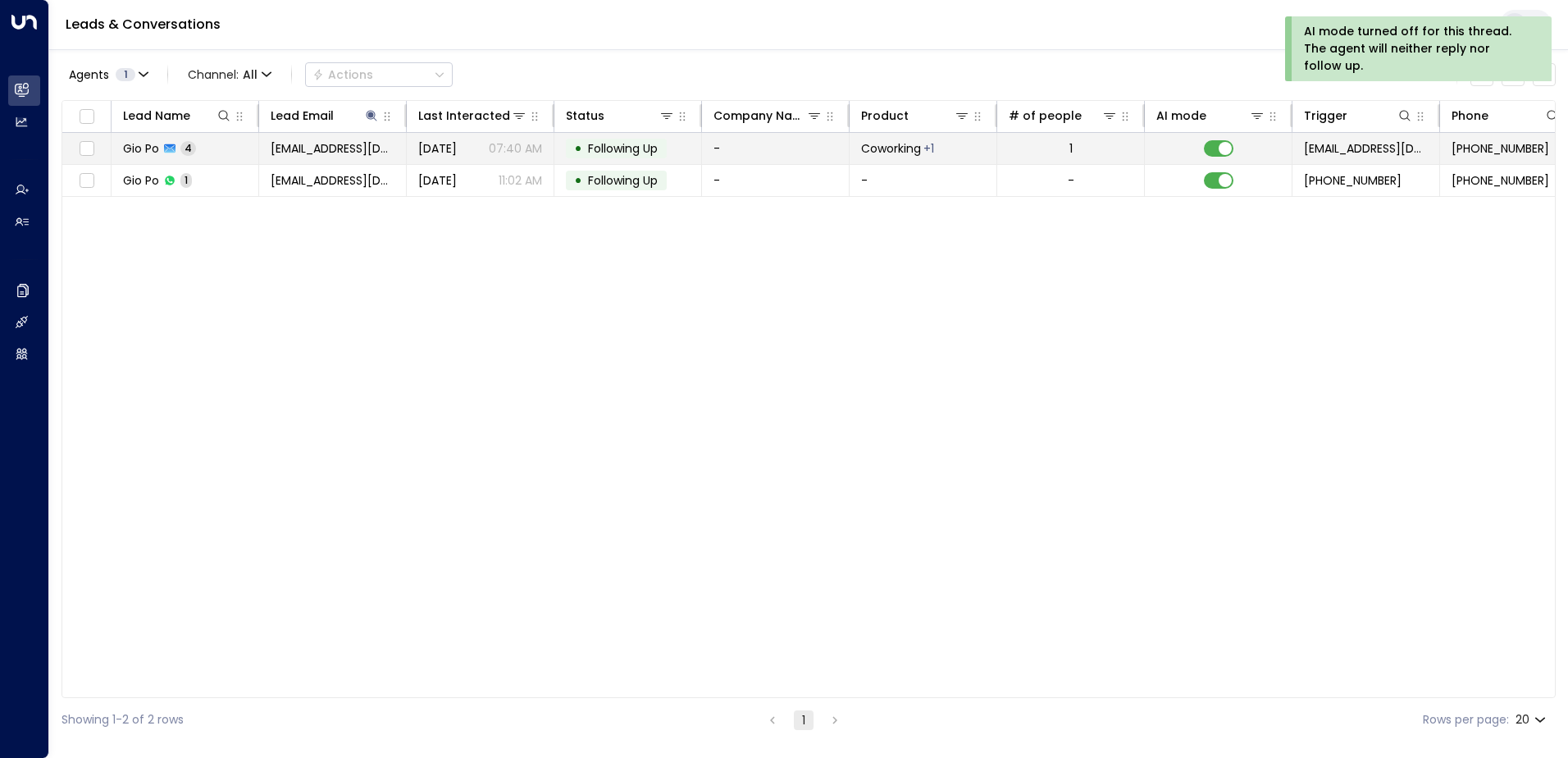
click at [607, 150] on span "Following Up" at bounding box center [623, 148] width 69 height 17
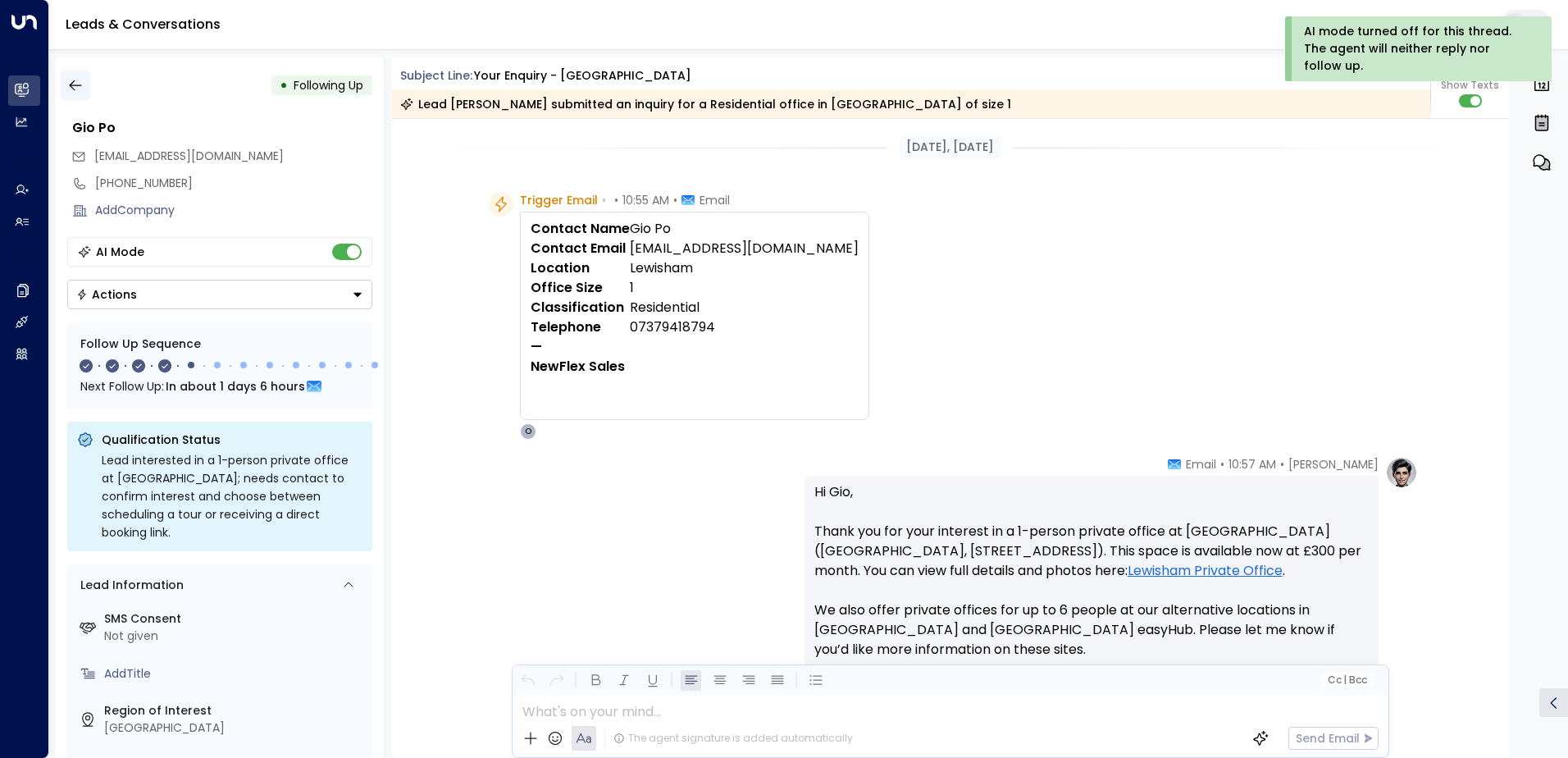
click at [79, 89] on icon "button" at bounding box center [75, 85] width 17 height 17
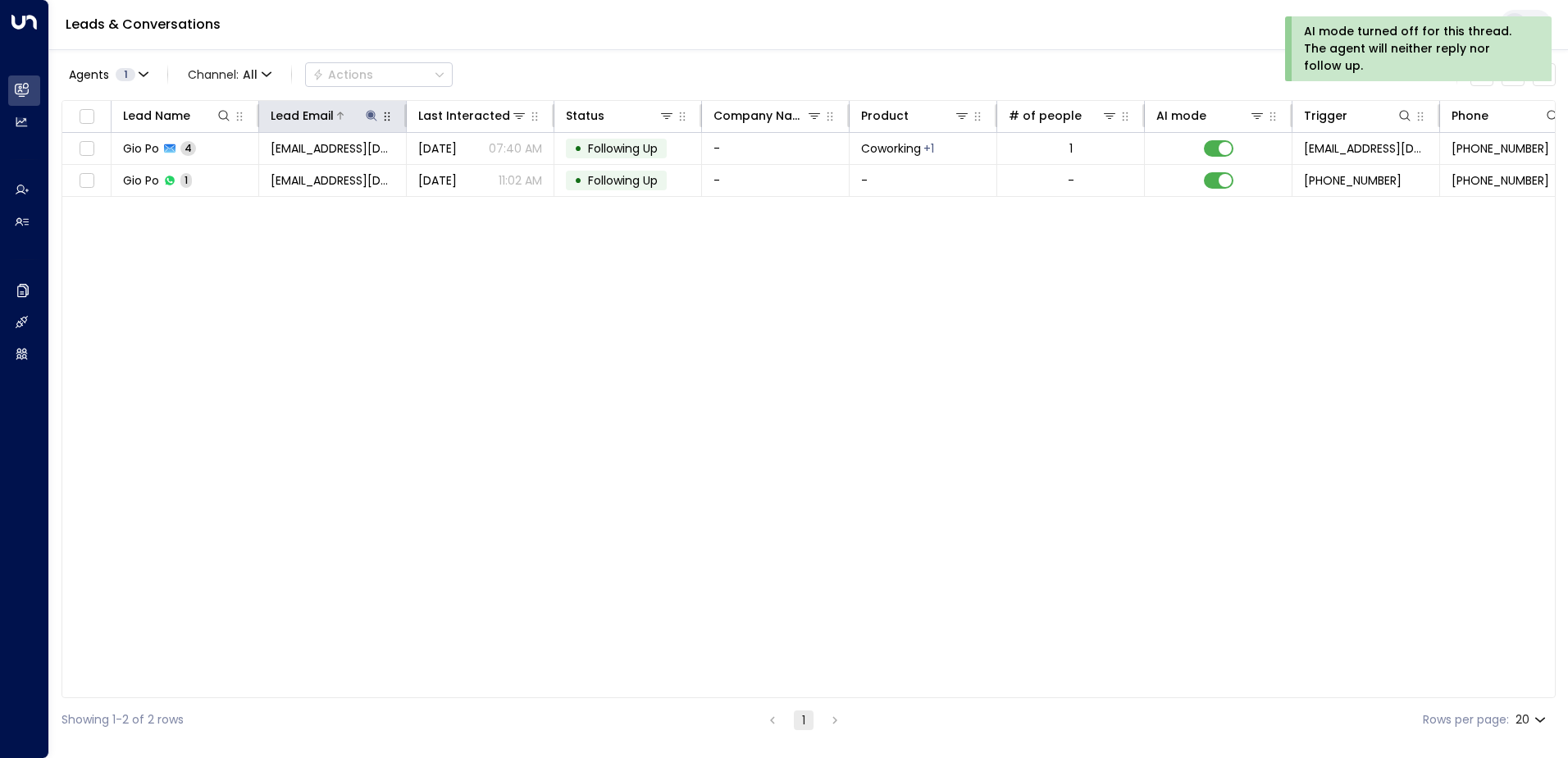
click at [371, 112] on icon at bounding box center [371, 115] width 13 height 13
click at [474, 177] on icon "button" at bounding box center [474, 175] width 11 height 11
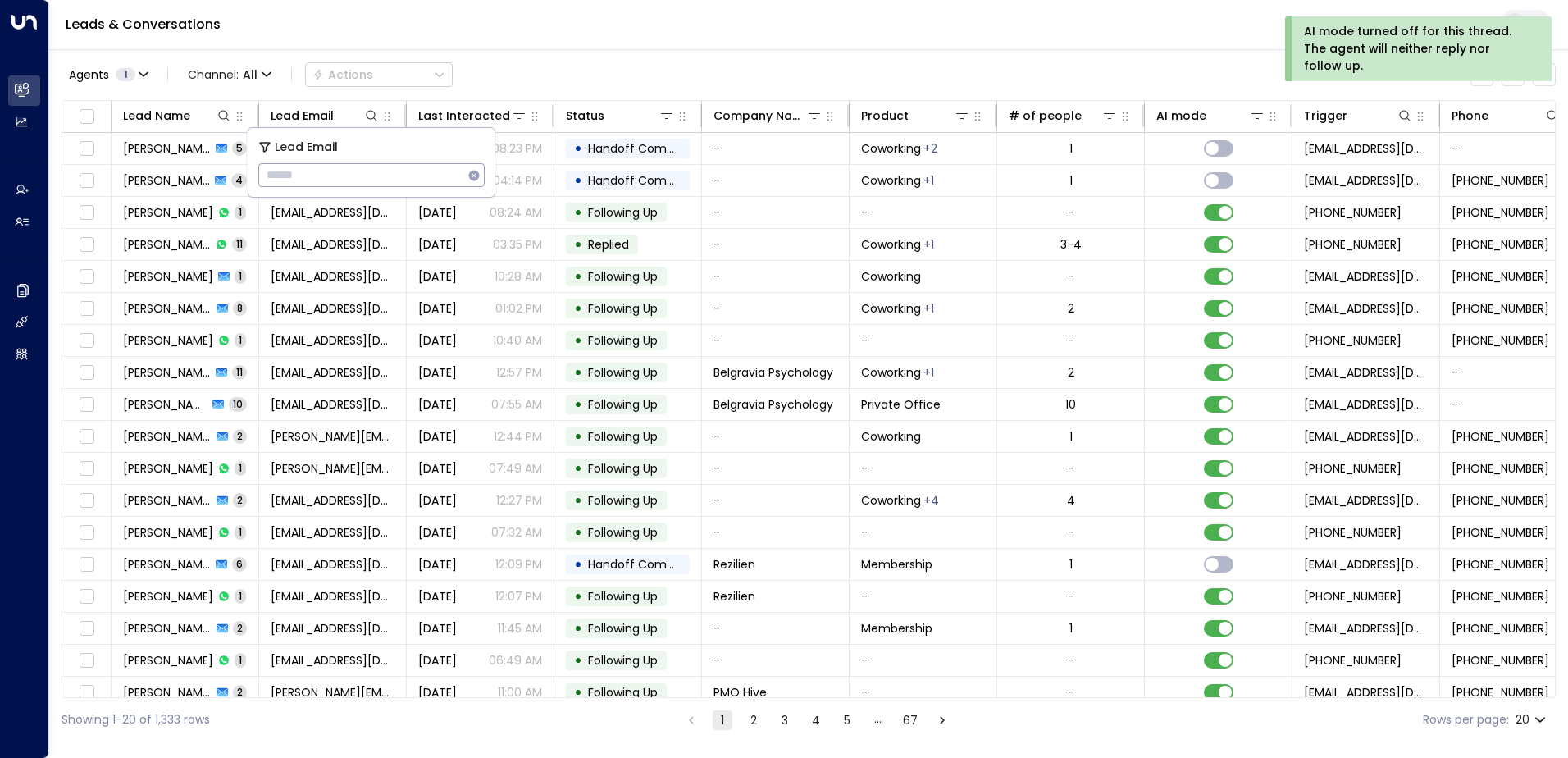
type input "**********"
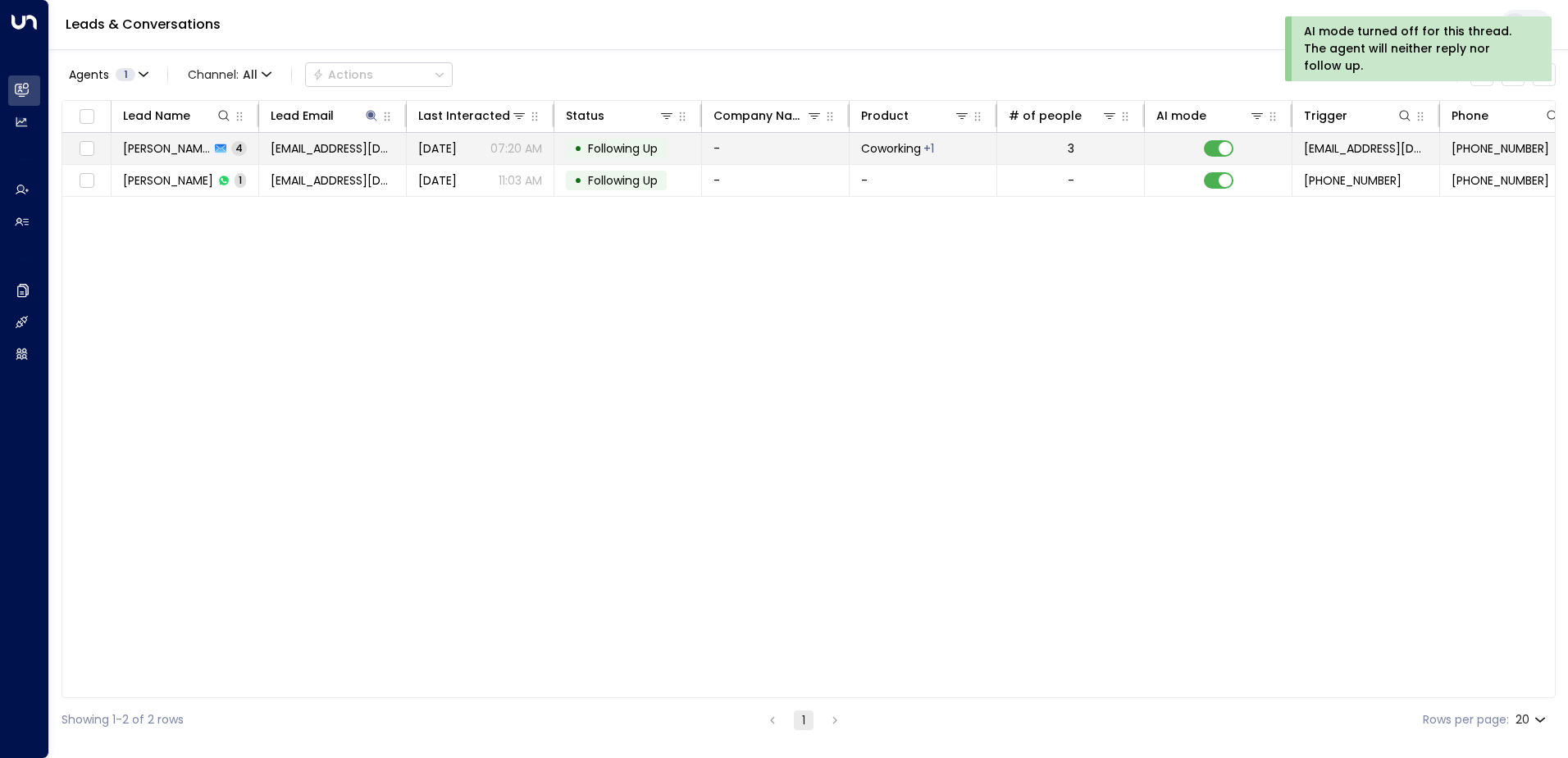
click at [598, 151] on span "Following Up" at bounding box center [623, 148] width 69 height 17
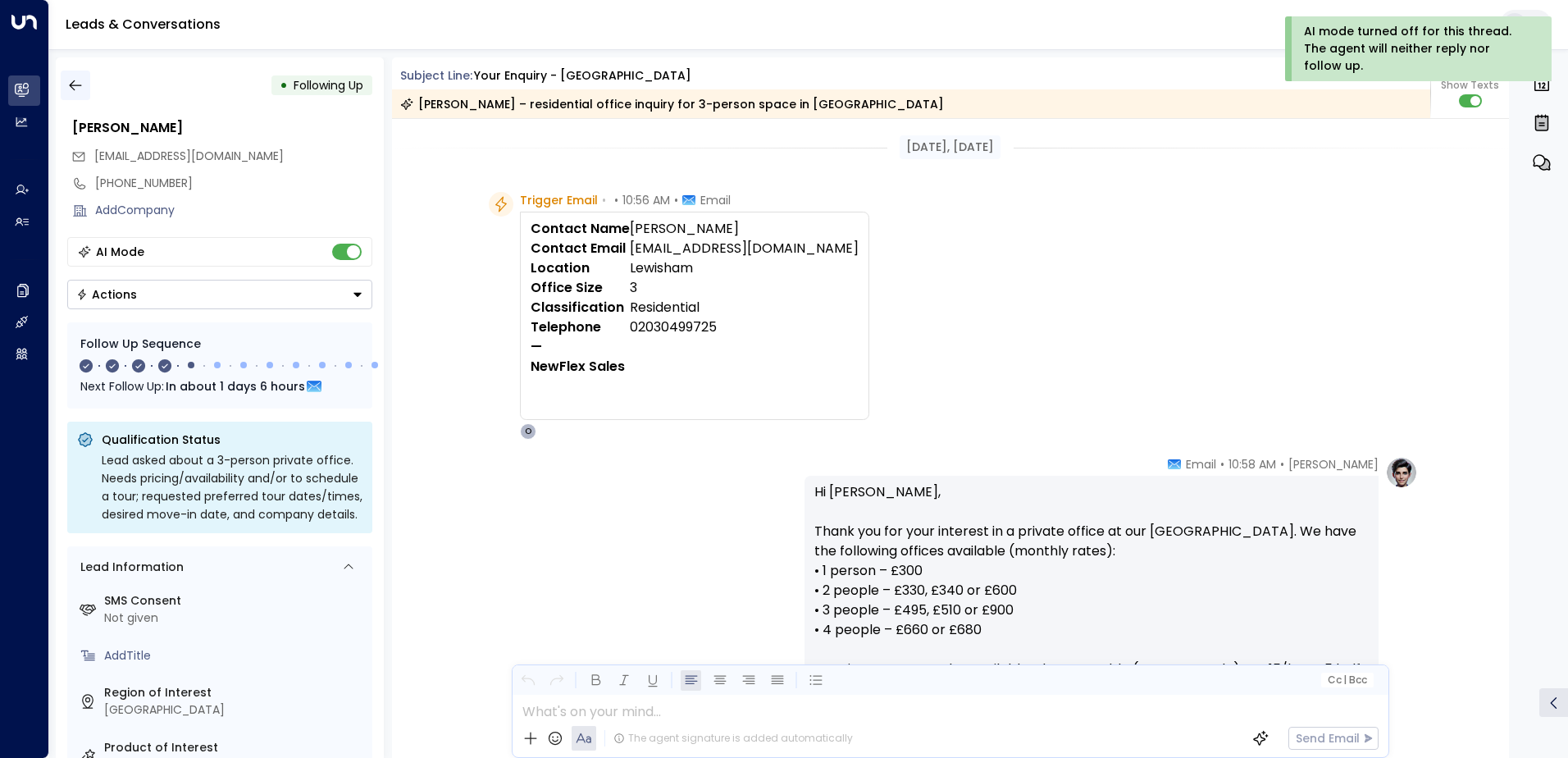
click at [76, 87] on icon "button" at bounding box center [75, 85] width 17 height 17
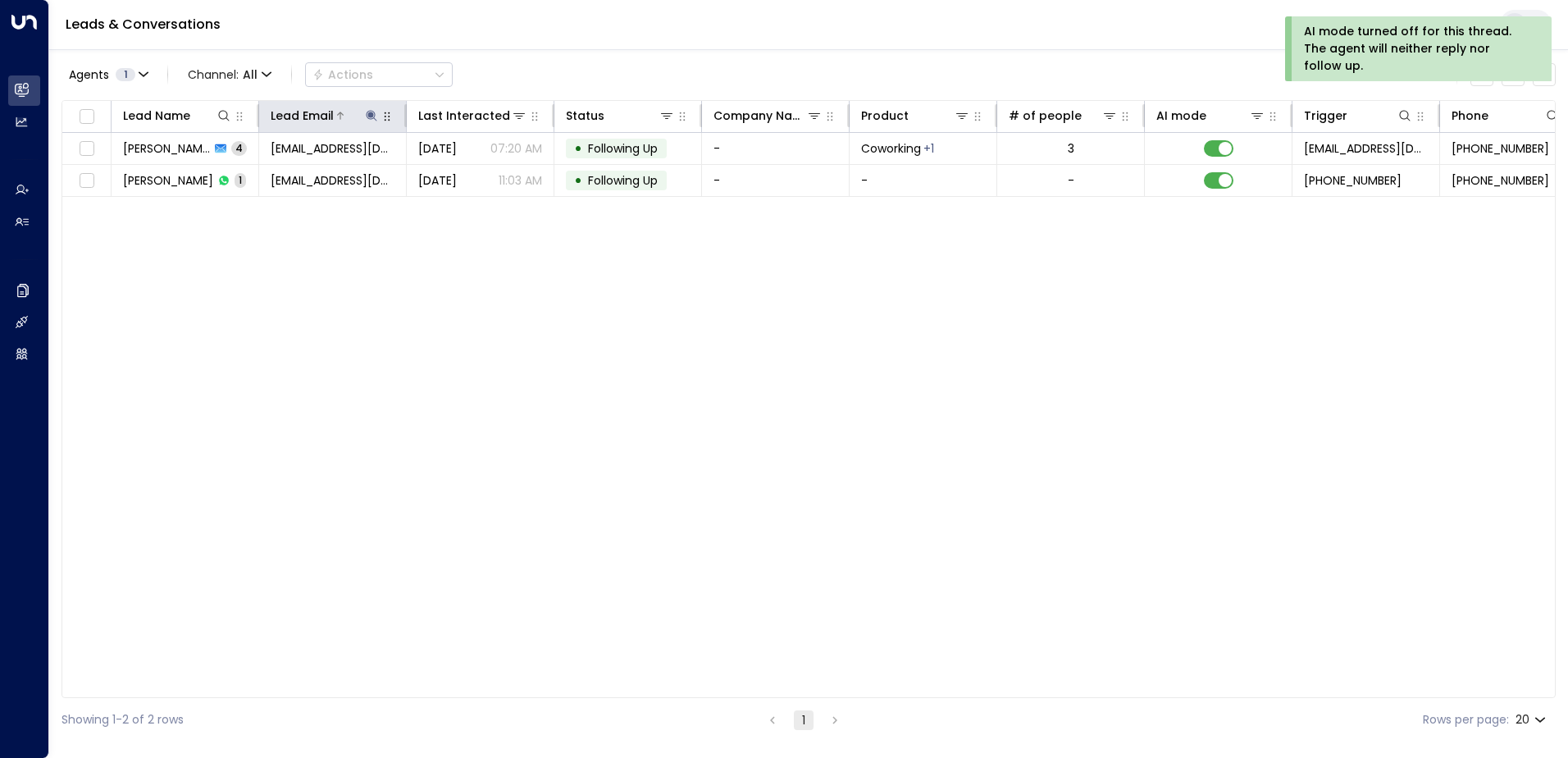
click at [375, 114] on icon at bounding box center [371, 115] width 11 height 11
click at [472, 176] on icon "button" at bounding box center [474, 175] width 11 height 11
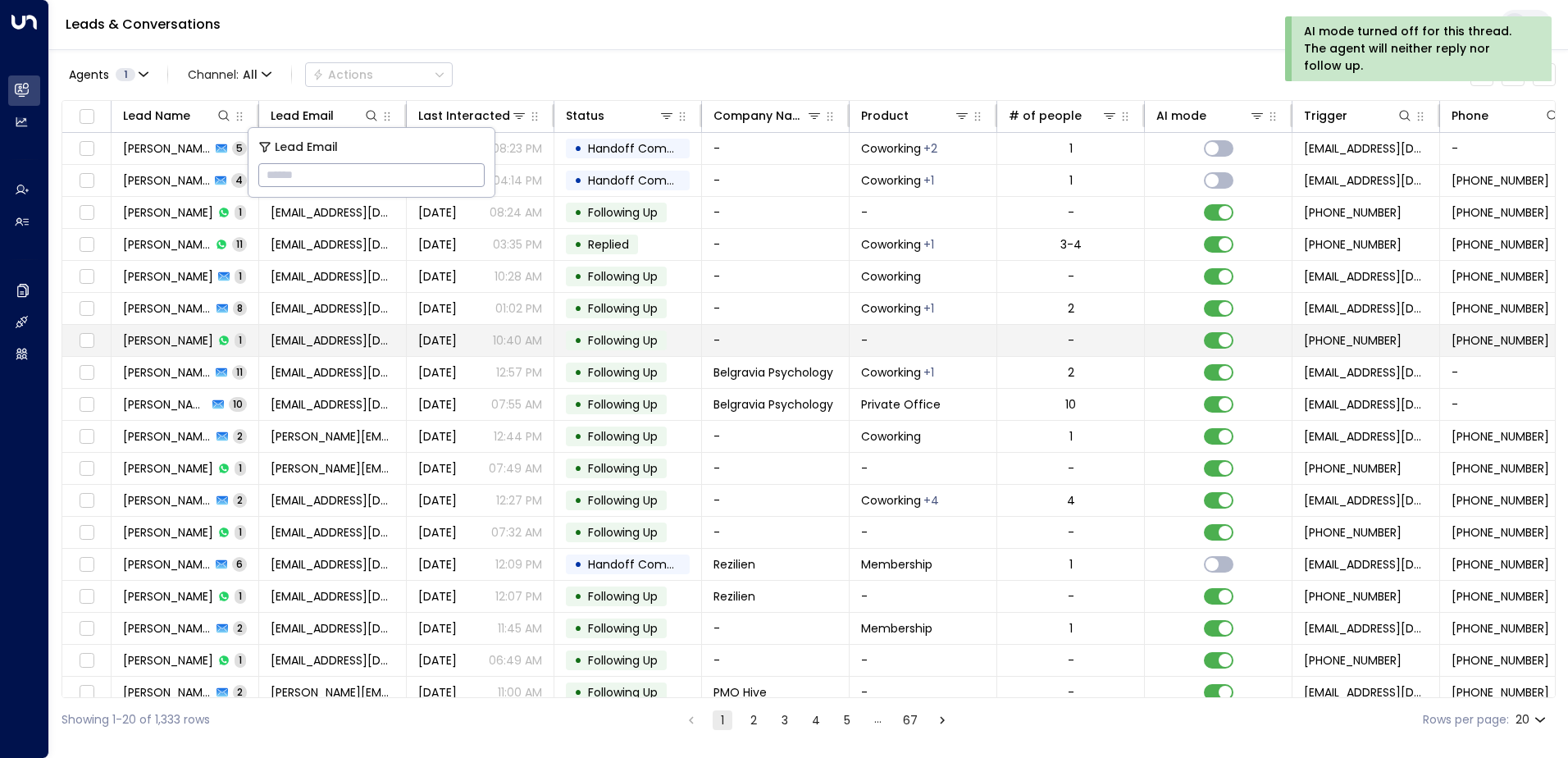
type input "**********"
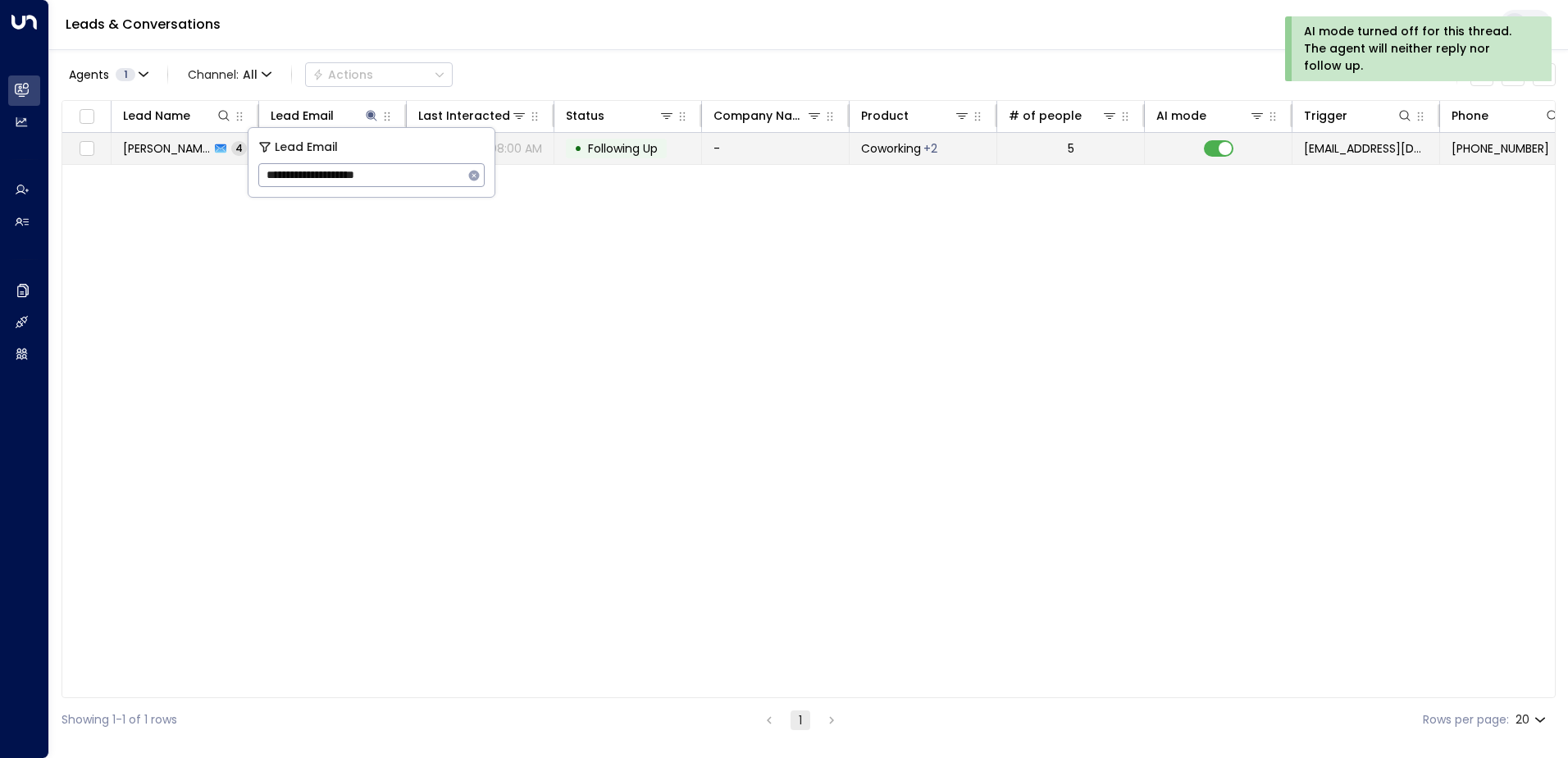
click at [594, 142] on span "Following Up" at bounding box center [623, 148] width 69 height 17
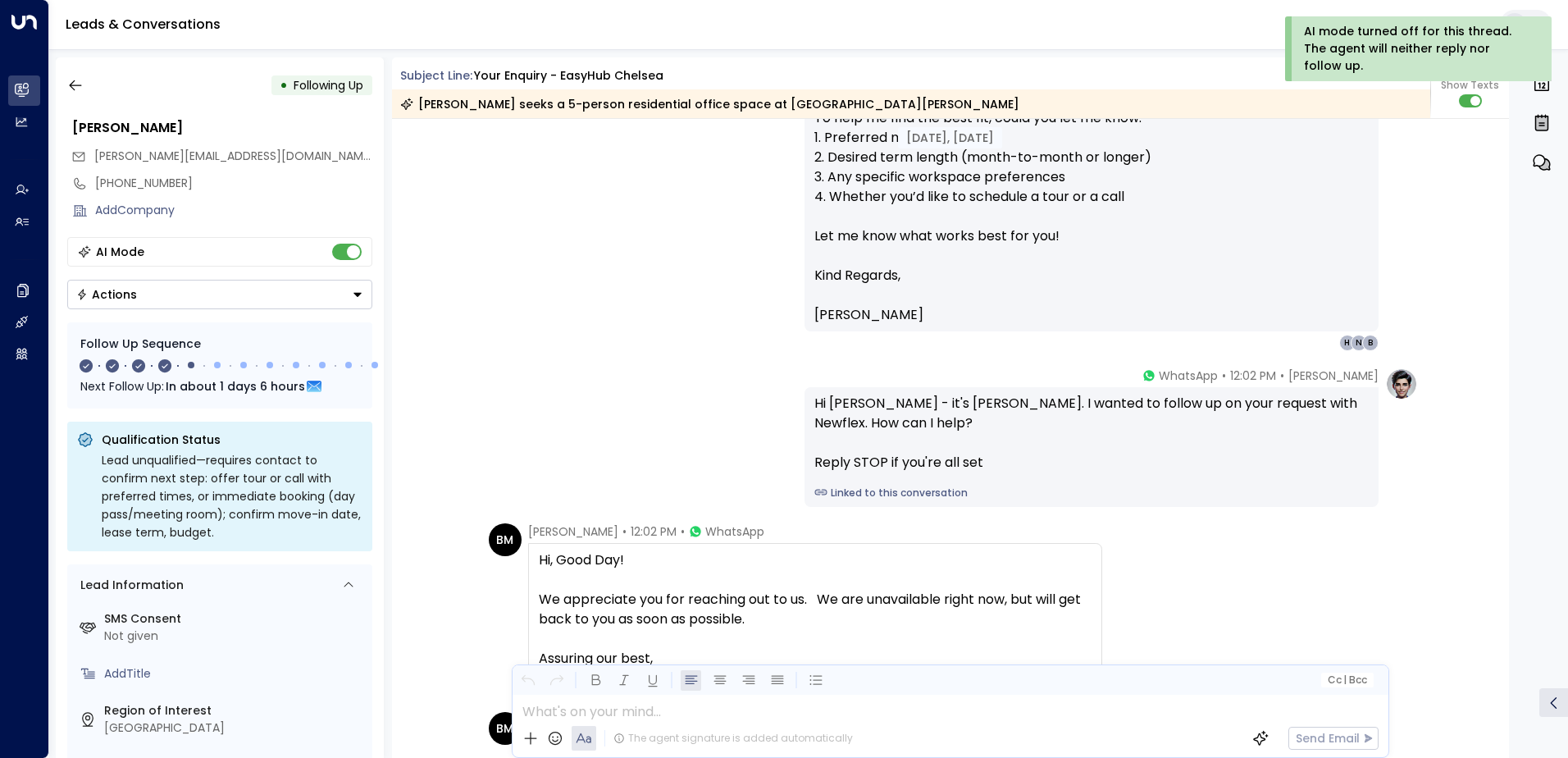
scroll to position [577, 0]
